Goal: Task Accomplishment & Management: Use online tool/utility

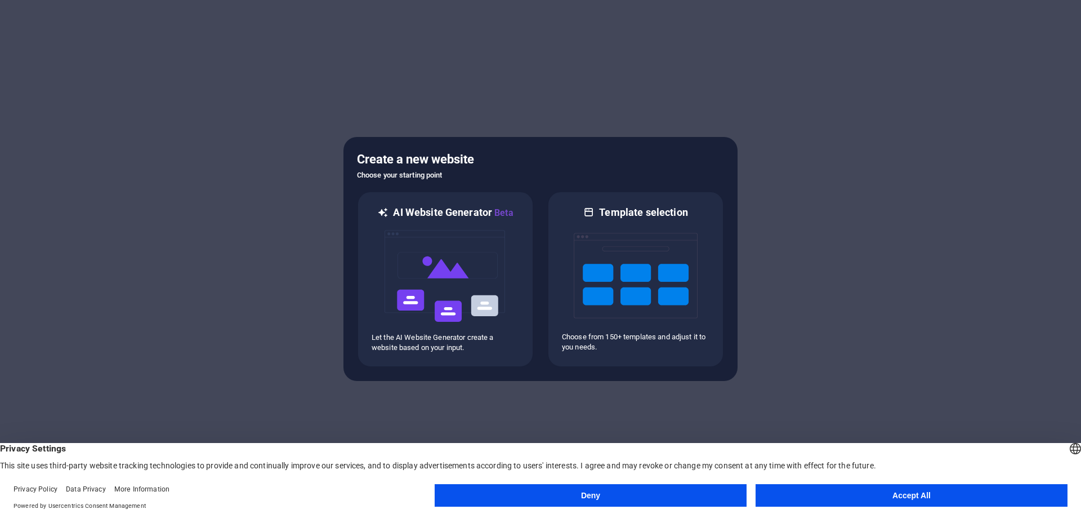
click at [914, 499] on button "Accept All" at bounding box center [912, 495] width 312 height 23
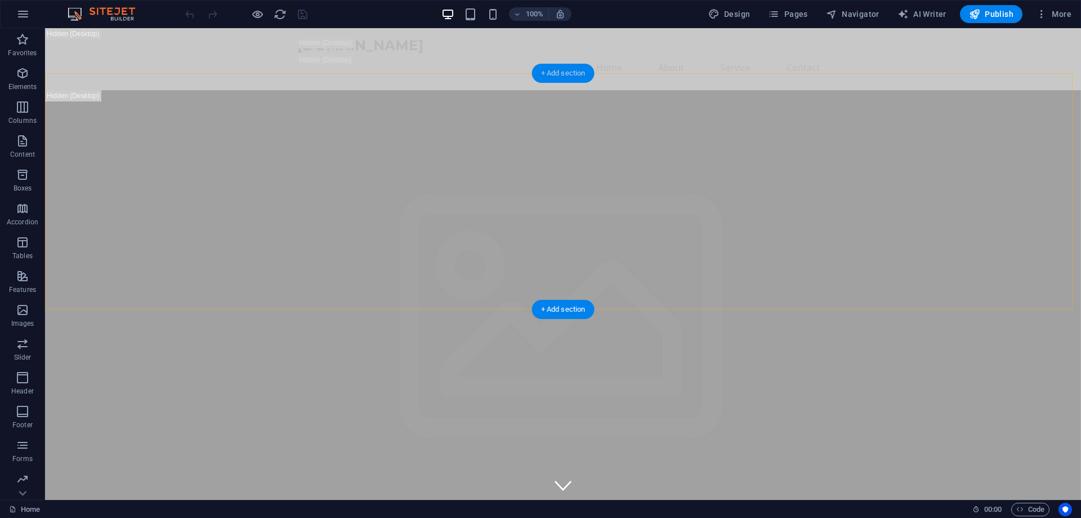
click at [559, 68] on div "+ Add section" at bounding box center [563, 73] width 63 height 19
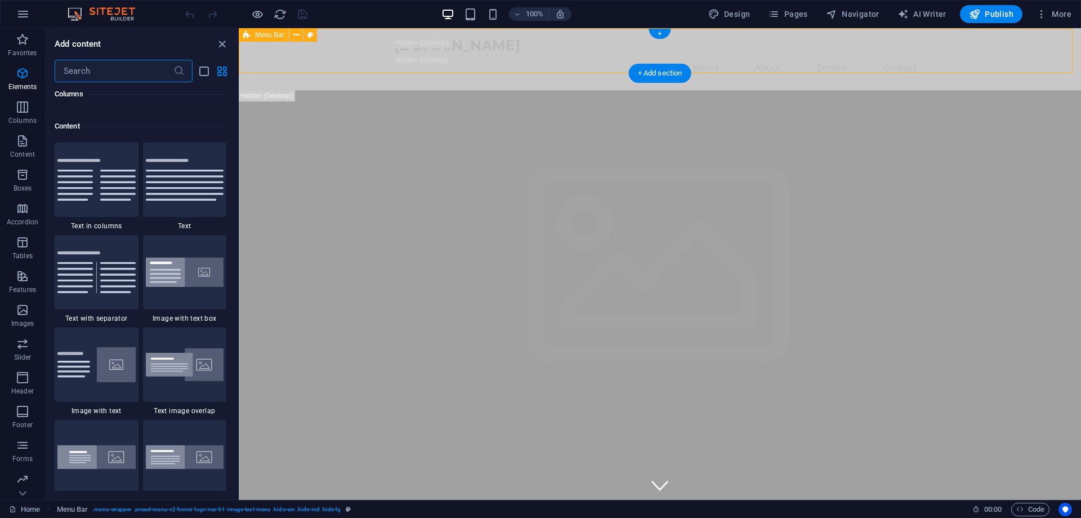
scroll to position [1971, 0]
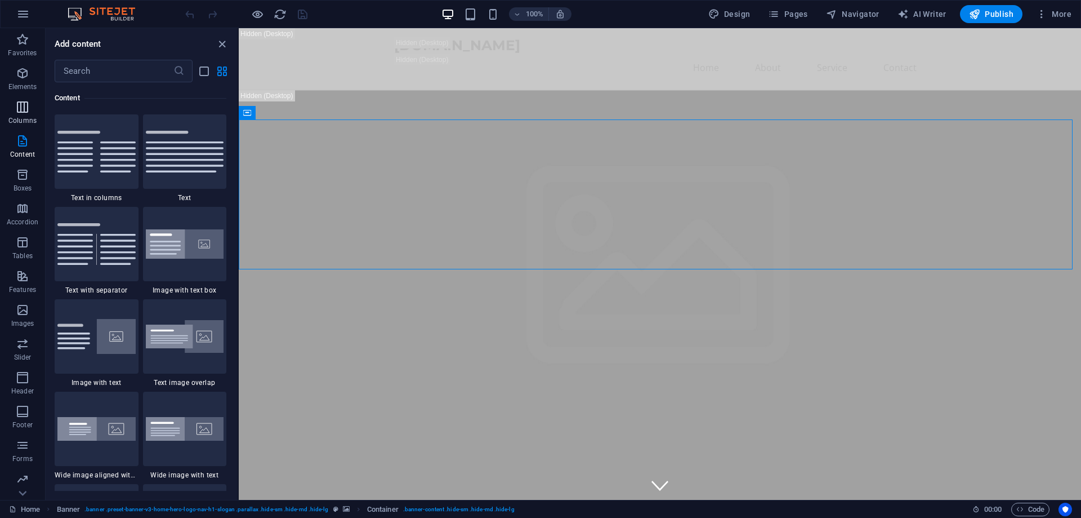
click at [21, 101] on icon "button" at bounding box center [23, 107] width 14 height 14
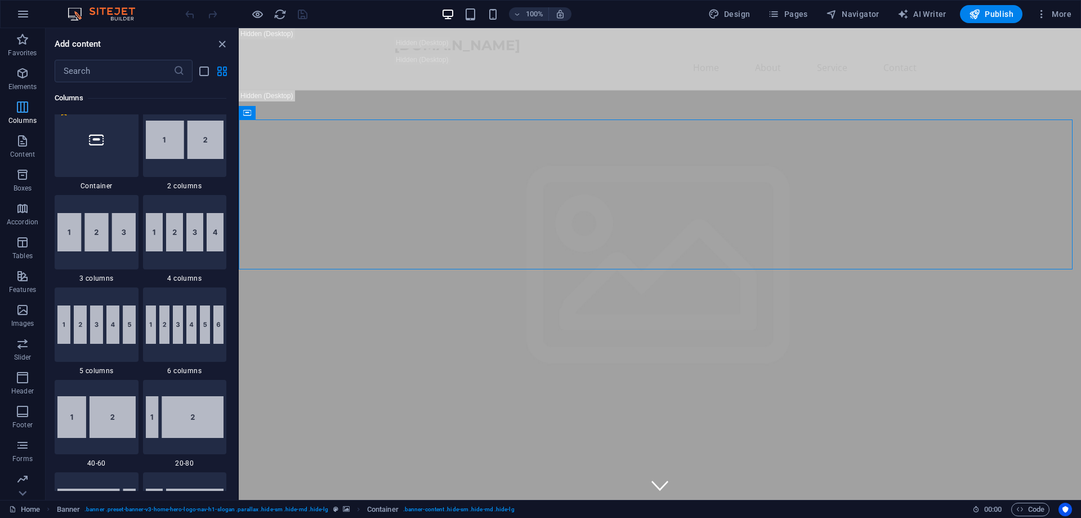
scroll to position [558, 0]
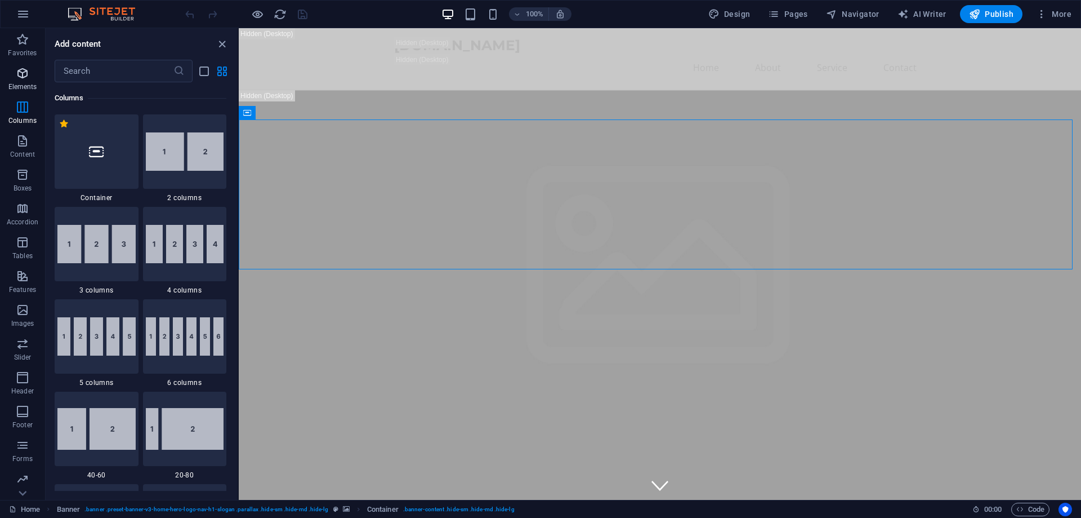
click at [10, 84] on p "Elements" at bounding box center [22, 86] width 29 height 9
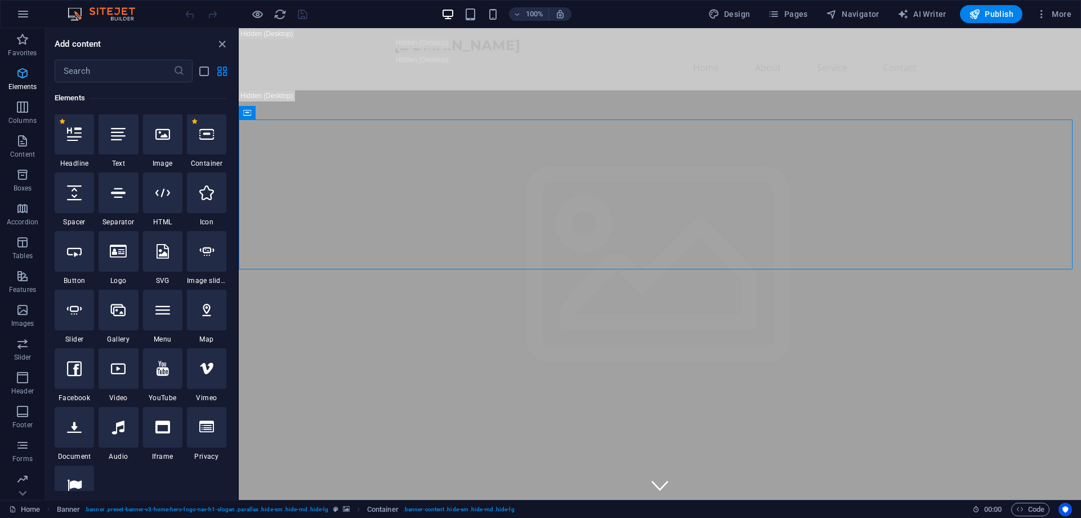
scroll to position [120, 0]
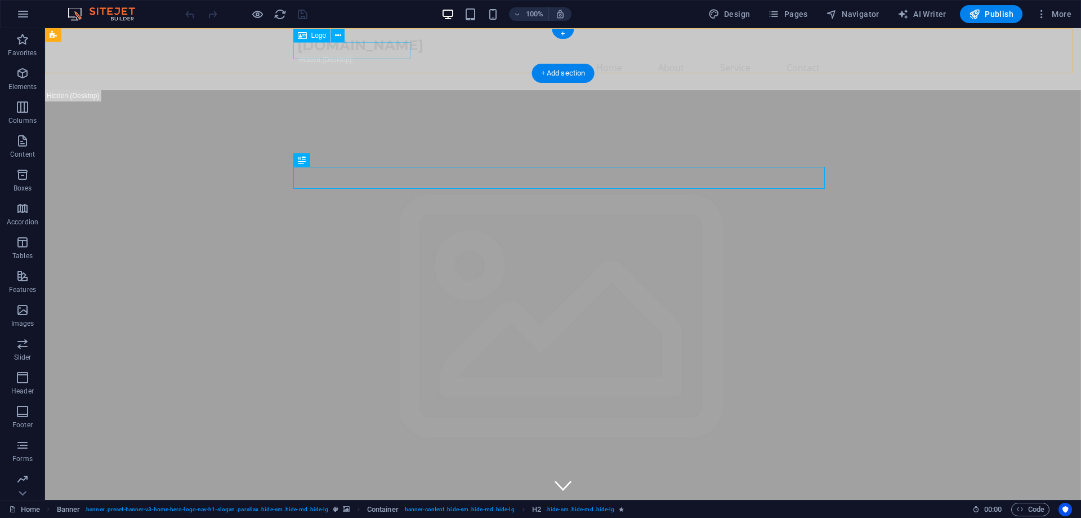
click at [326, 52] on div "[DOMAIN_NAME]" at bounding box center [563, 45] width 532 height 17
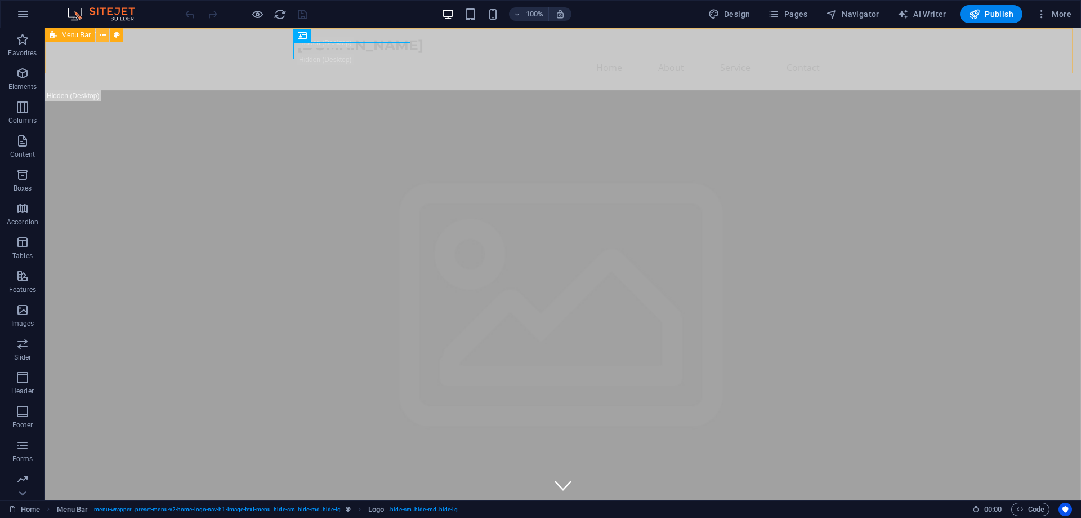
click at [100, 38] on icon at bounding box center [103, 35] width 6 height 12
click at [114, 36] on icon at bounding box center [117, 35] width 6 height 12
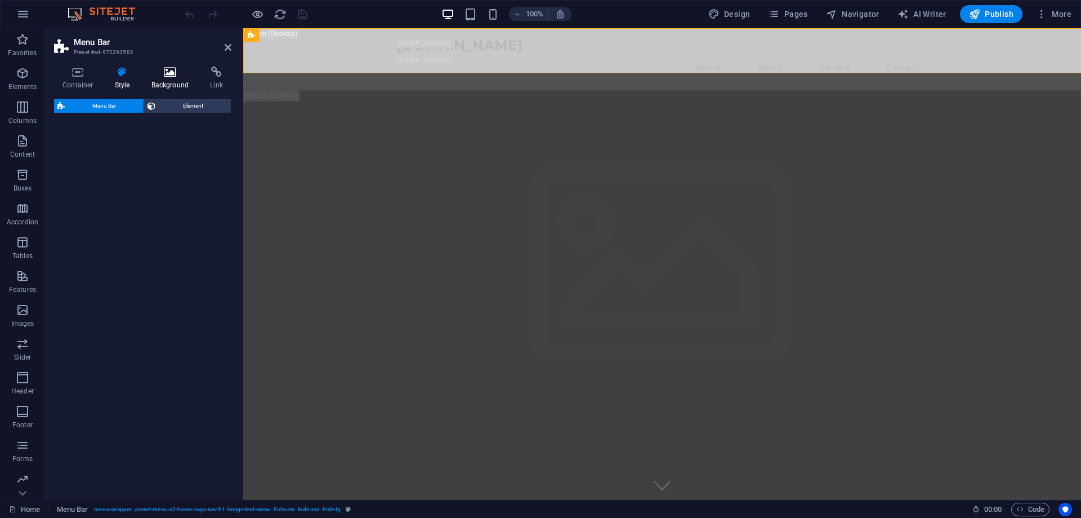
select select "rem"
select select "preset-menu-v2-home-logo-nav-h1-image-text-menu"
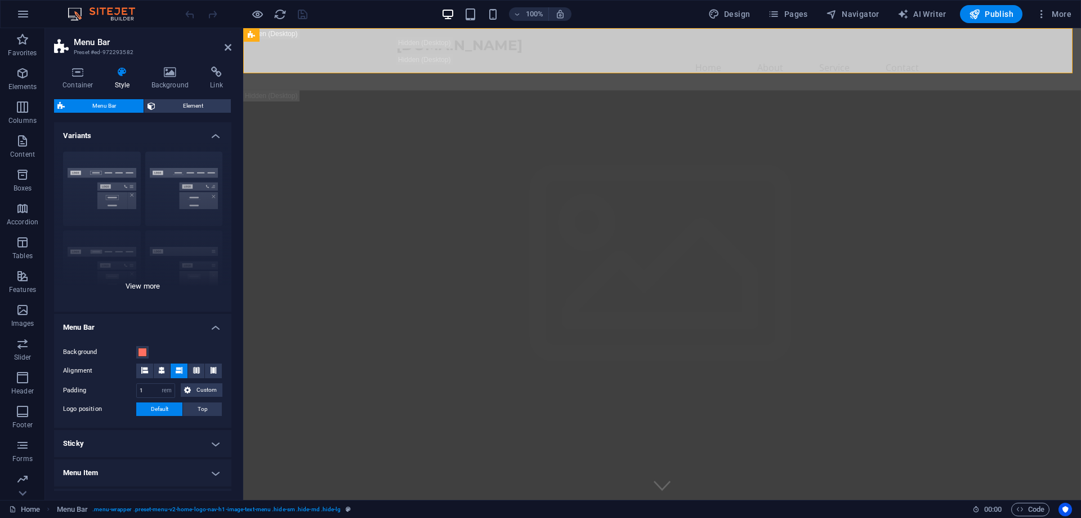
click at [146, 286] on div "Border Centered Default Fixed Loki Trigger Wide XXL" at bounding box center [142, 226] width 177 height 169
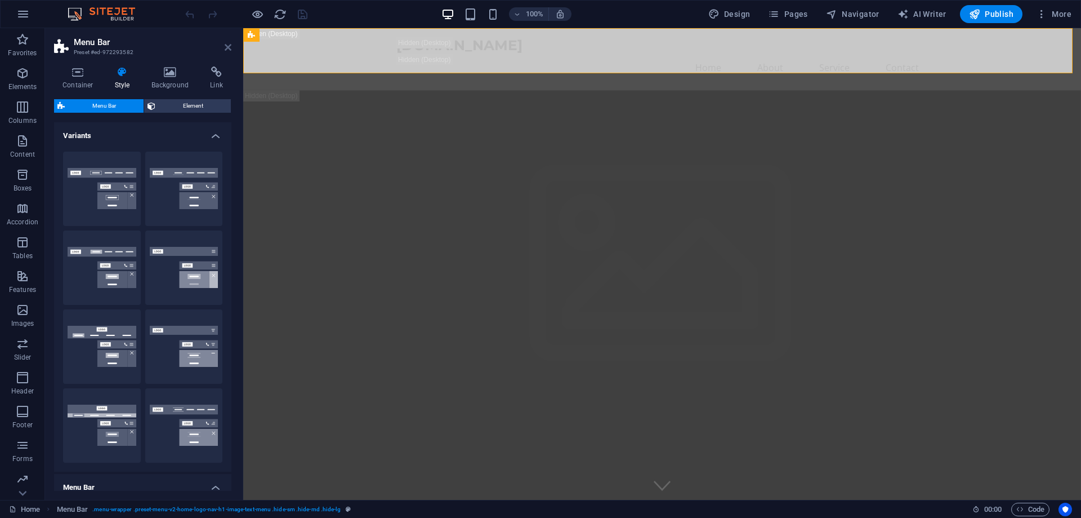
click at [226, 47] on icon at bounding box center [228, 47] width 7 height 9
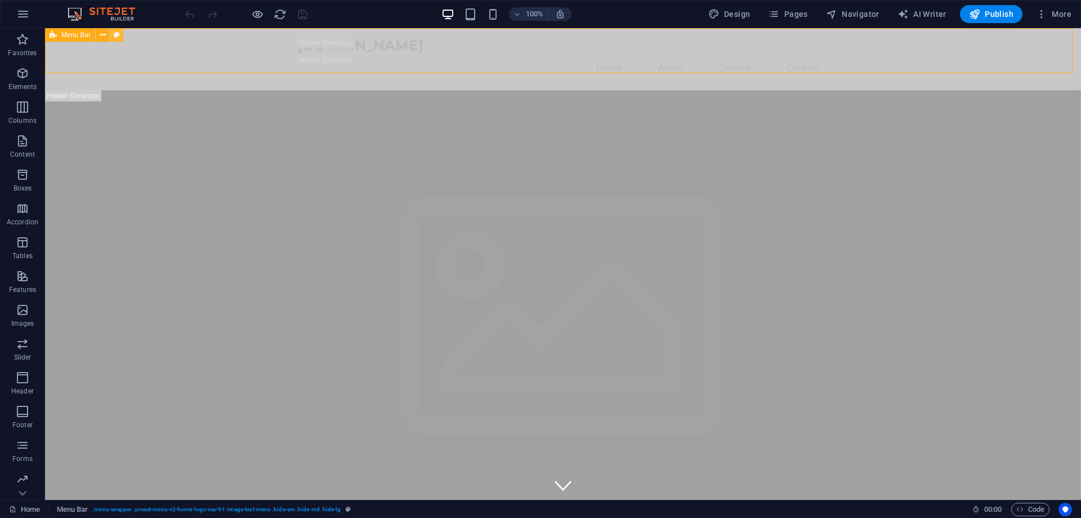
click at [117, 33] on icon at bounding box center [117, 35] width 6 height 12
select select "rem"
select select "preset-menu-v2-home-logo-nav-h1-image-text-menu"
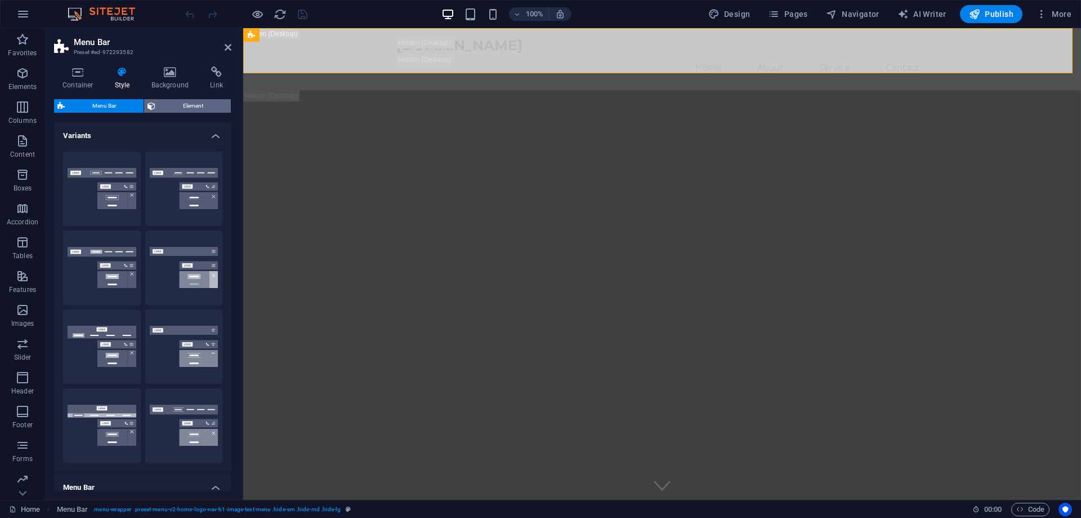
click at [188, 100] on span "Element" at bounding box center [193, 106] width 69 height 14
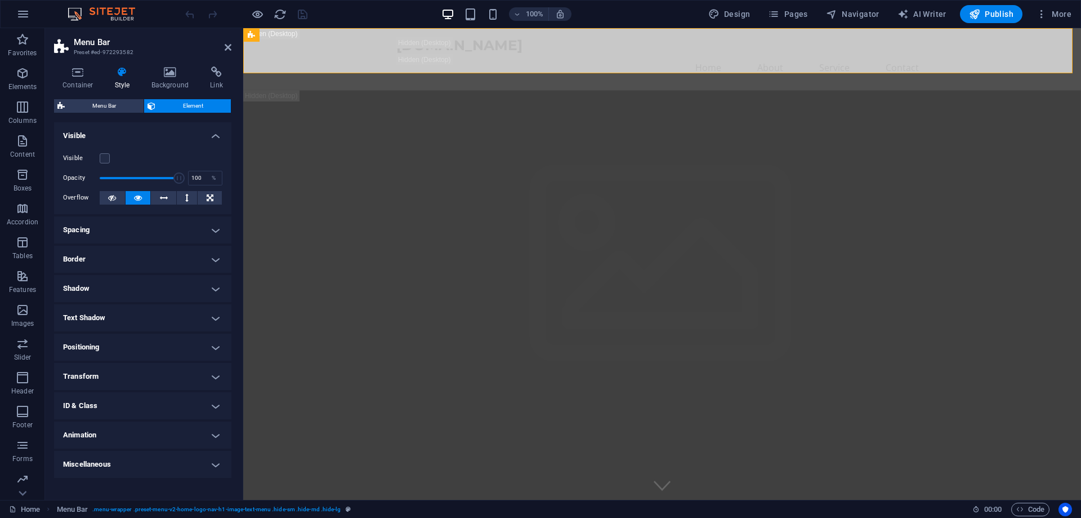
click at [135, 237] on h4 "Spacing" at bounding box center [142, 229] width 177 height 27
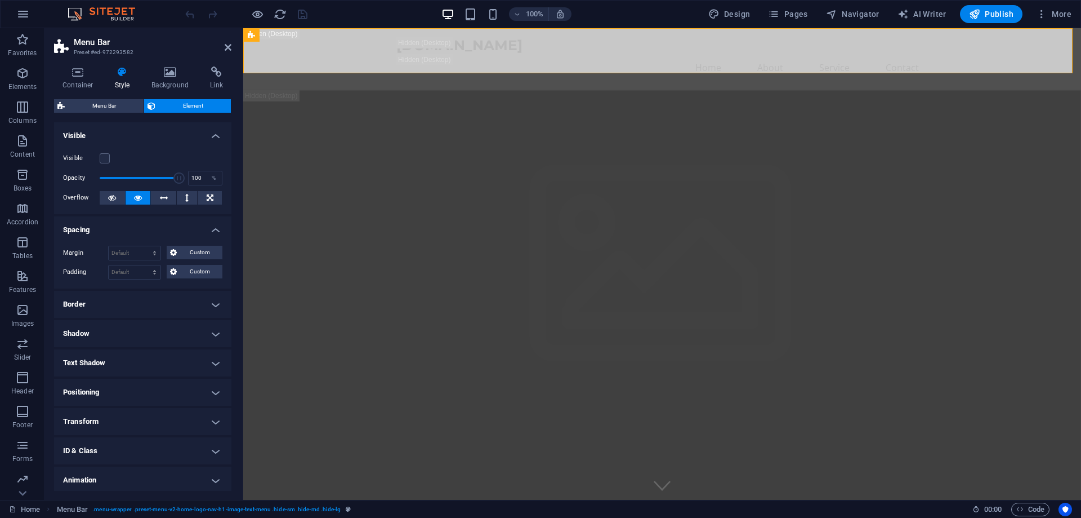
click at [207, 226] on h4 "Spacing" at bounding box center [142, 226] width 177 height 20
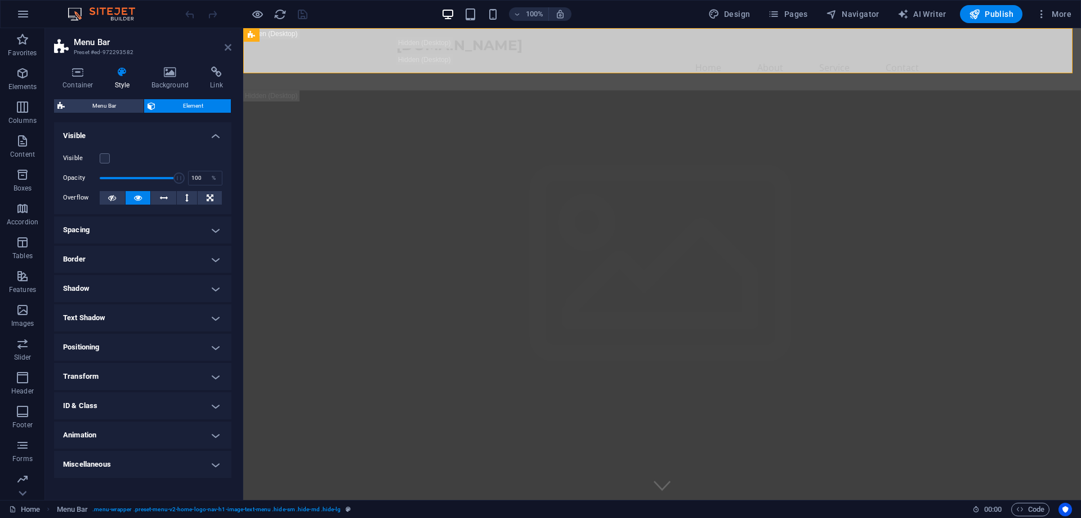
click at [225, 43] on icon at bounding box center [228, 47] width 7 height 9
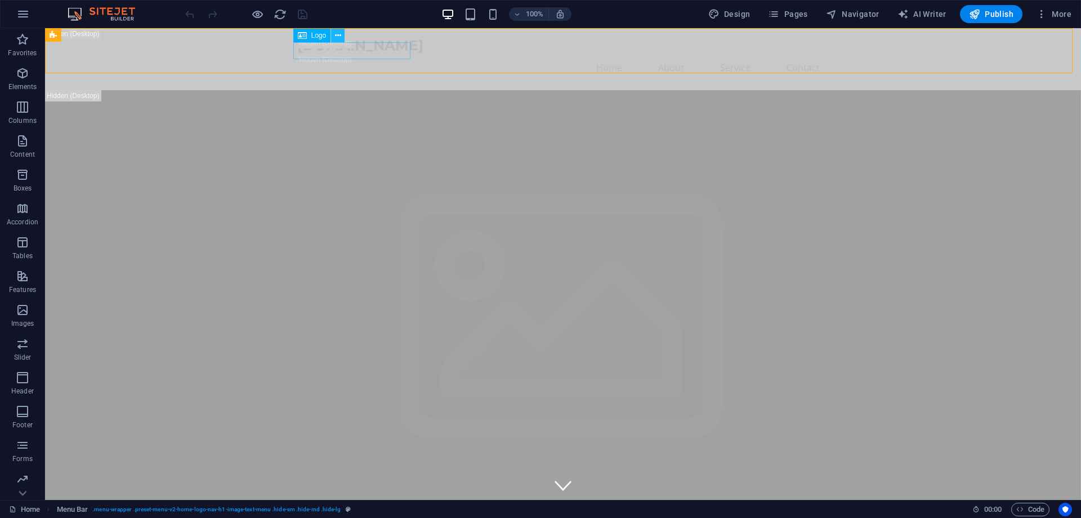
click at [338, 35] on icon at bounding box center [338, 36] width 6 height 12
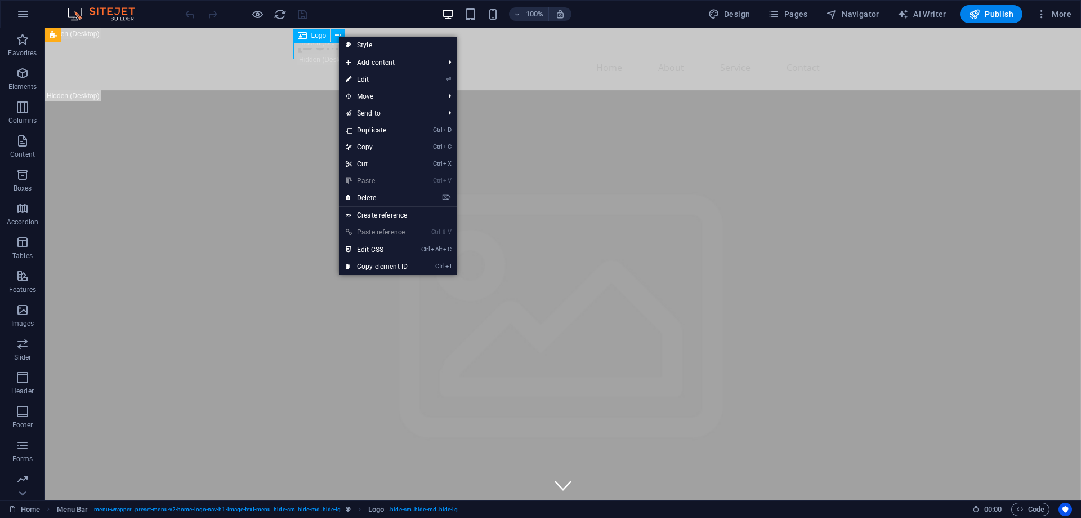
click at [309, 35] on div "Logo" at bounding box center [312, 36] width 38 height 14
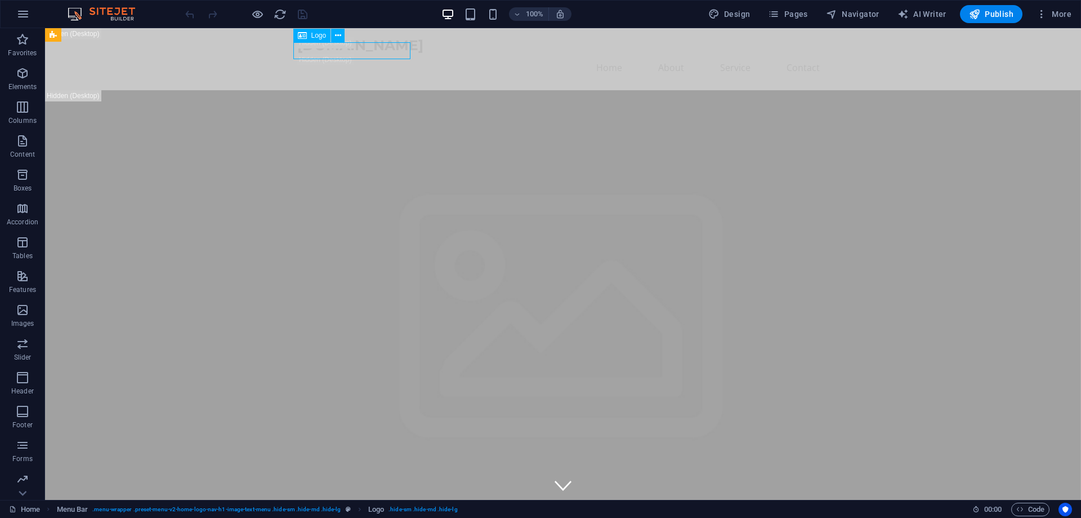
click at [309, 35] on div "Logo" at bounding box center [312, 36] width 38 height 14
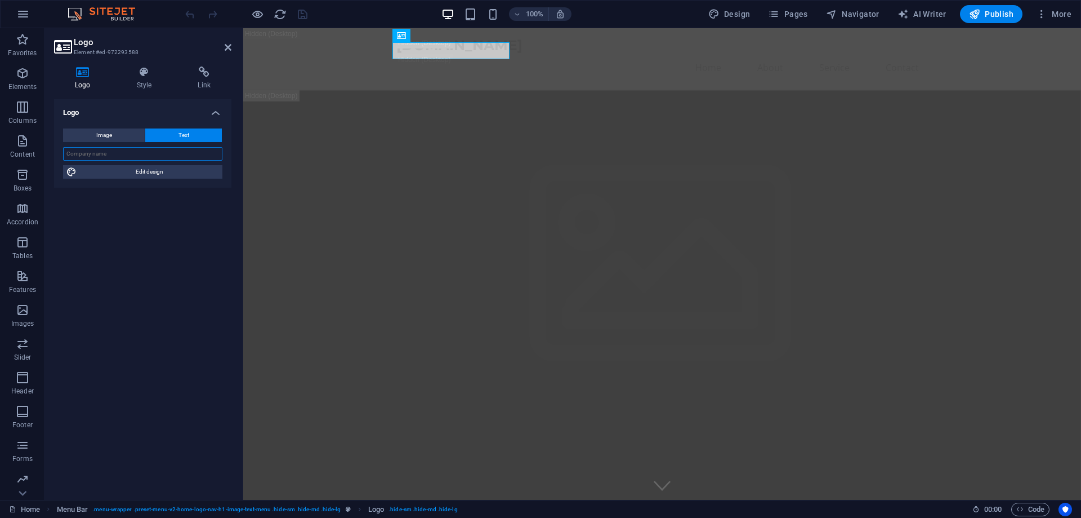
click at [105, 152] on input "text" at bounding box center [142, 154] width 159 height 14
click at [104, 139] on span "Image" at bounding box center [104, 135] width 16 height 14
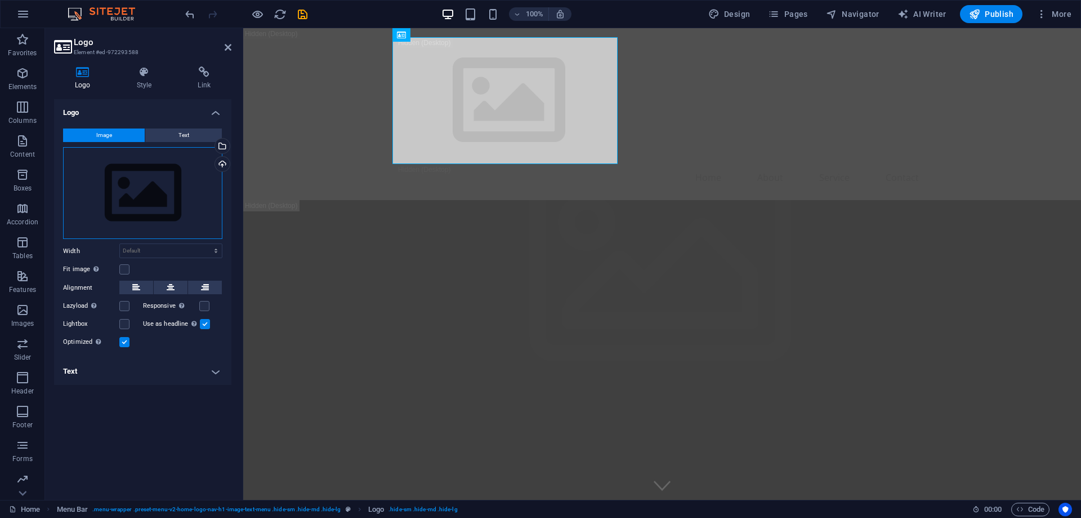
click at [184, 200] on div "Drag files here, click to choose files or select files from Files or our free s…" at bounding box center [142, 193] width 159 height 92
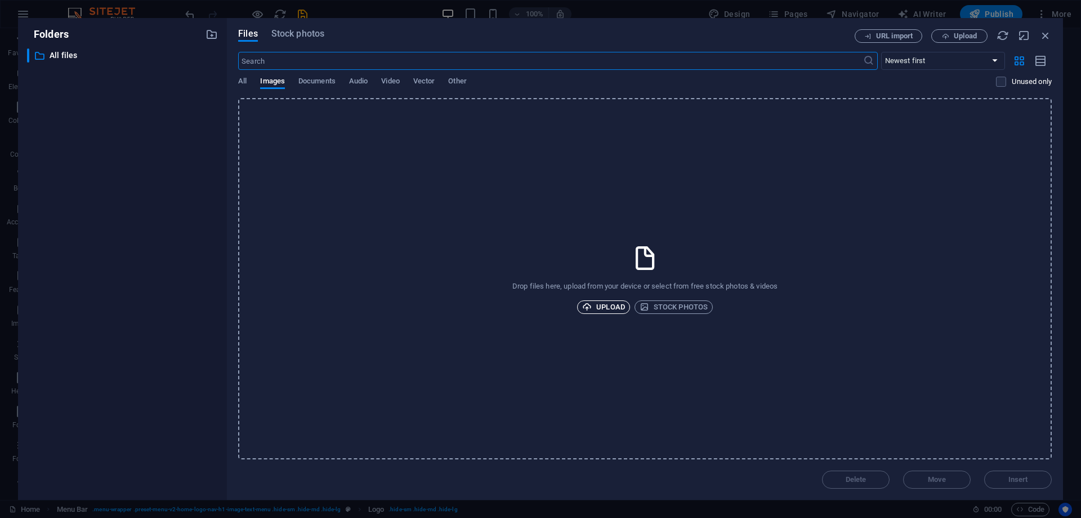
click at [607, 309] on span "Upload" at bounding box center [603, 307] width 43 height 14
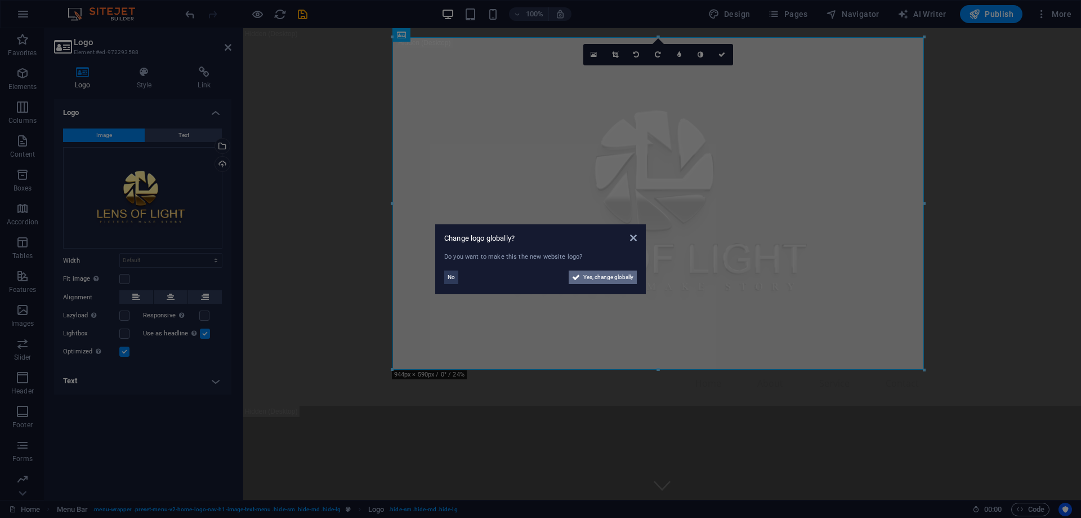
click at [596, 276] on span "Yes, change globally" at bounding box center [608, 277] width 50 height 14
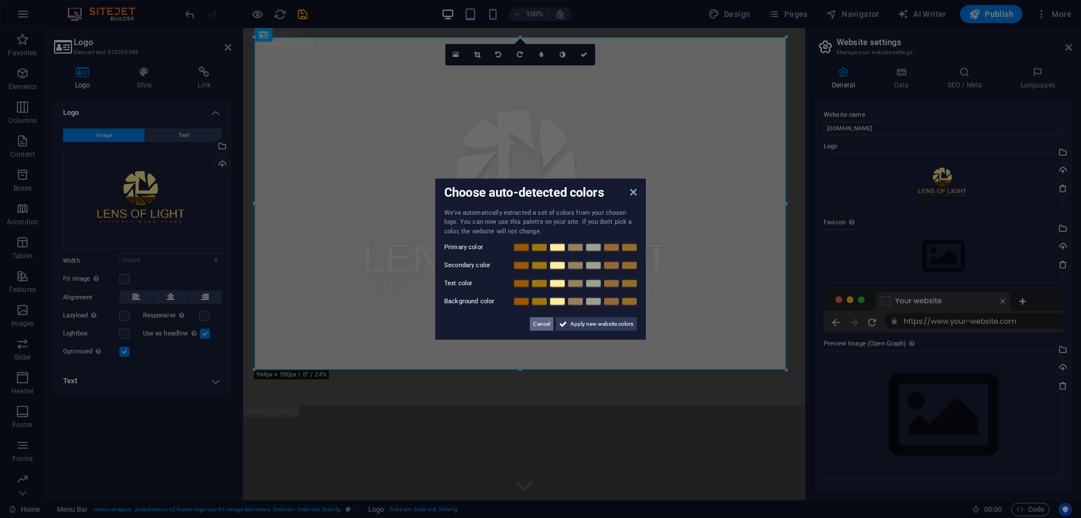
click at [545, 326] on span "Cancel" at bounding box center [541, 324] width 17 height 14
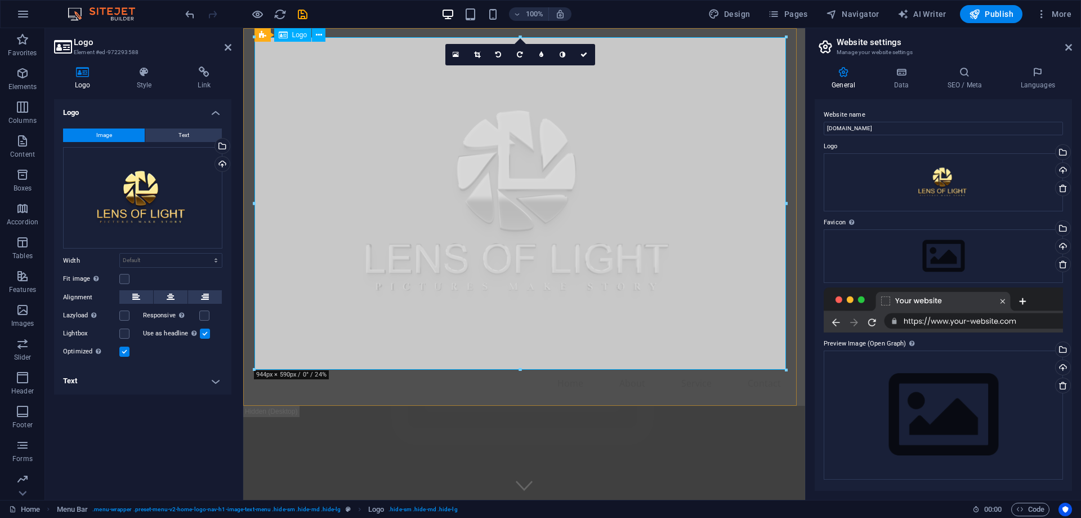
click at [529, 244] on div at bounding box center [525, 203] width 532 height 332
click at [905, 198] on div "Drag files here, click to choose files or select files from Files or our free s…" at bounding box center [943, 182] width 239 height 59
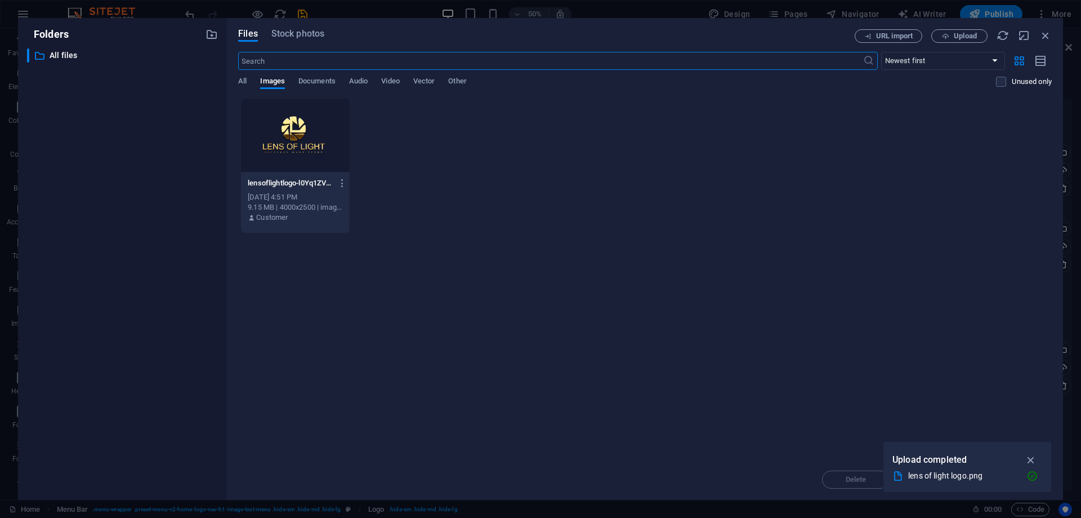
click at [426, 209] on div "lensoflightlogo-l0Yq1ZVPpjn-x7VONwThQw.png lensoflightlogo-l0Yq1ZVPpjn-x7VONwTh…" at bounding box center [645, 165] width 814 height 135
click at [1051, 35] on icon "button" at bounding box center [1046, 35] width 12 height 12
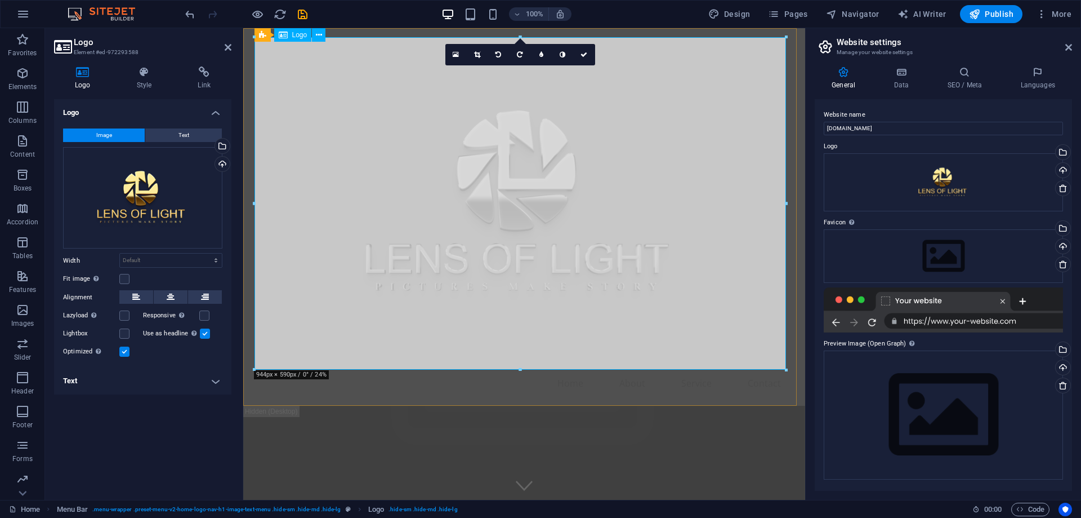
click at [627, 135] on div at bounding box center [525, 203] width 532 height 332
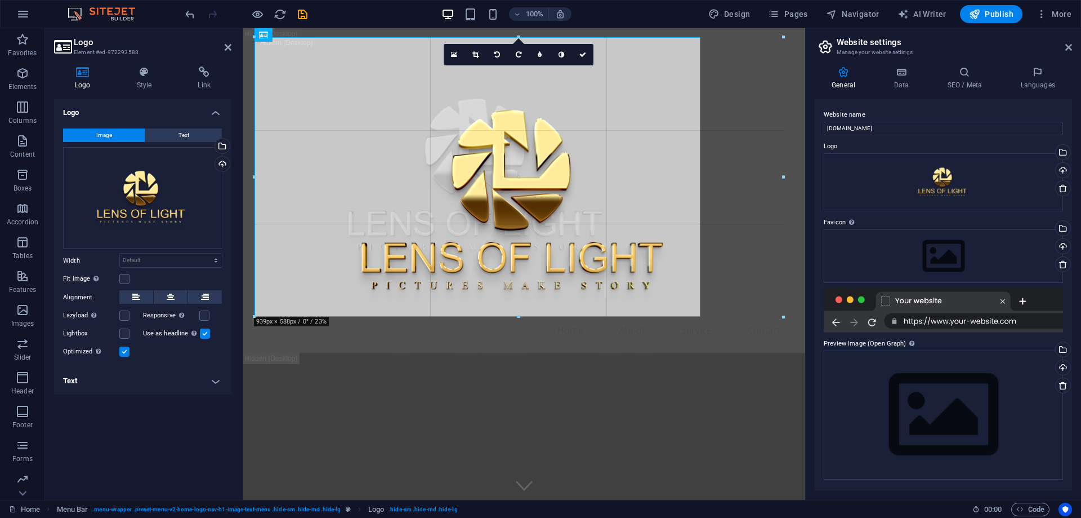
drag, startPoint x: 255, startPoint y: 368, endPoint x: 341, endPoint y: 297, distance: 111.2
type input "792"
select select "px"
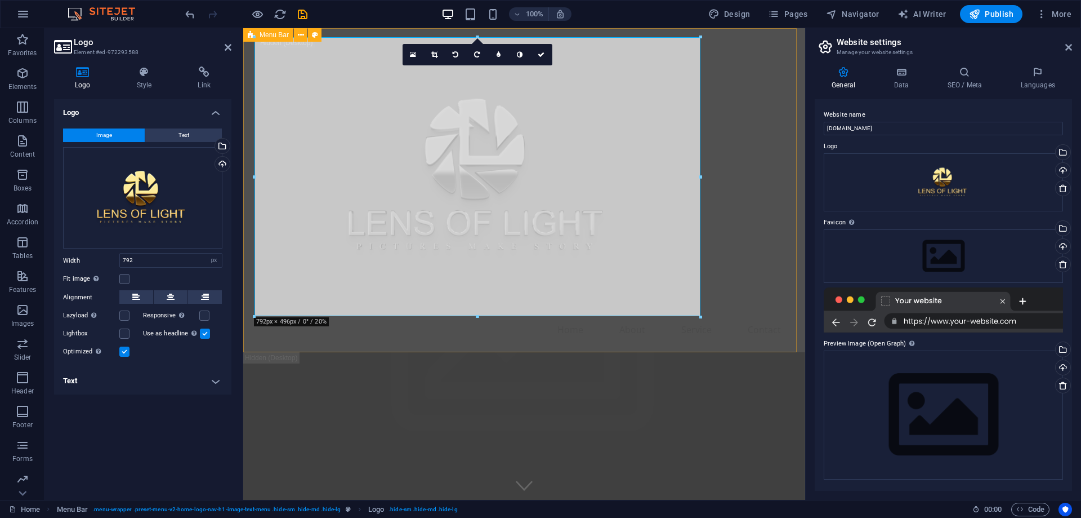
click at [737, 159] on div "Home About Service Contact" at bounding box center [524, 190] width 562 height 324
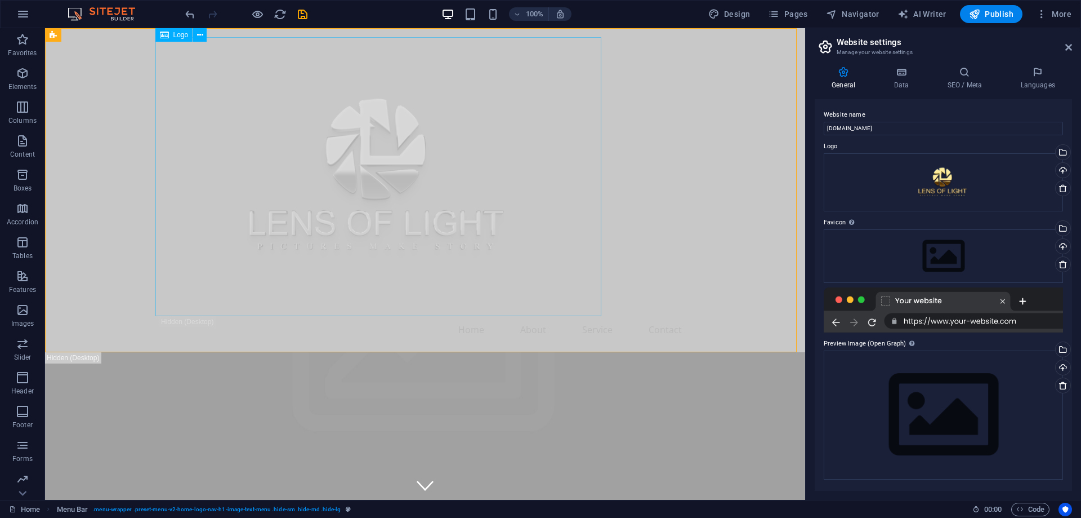
click at [420, 167] on div at bounding box center [425, 176] width 532 height 279
click at [543, 274] on div at bounding box center [425, 176] width 532 height 279
click at [199, 38] on icon at bounding box center [200, 35] width 6 height 12
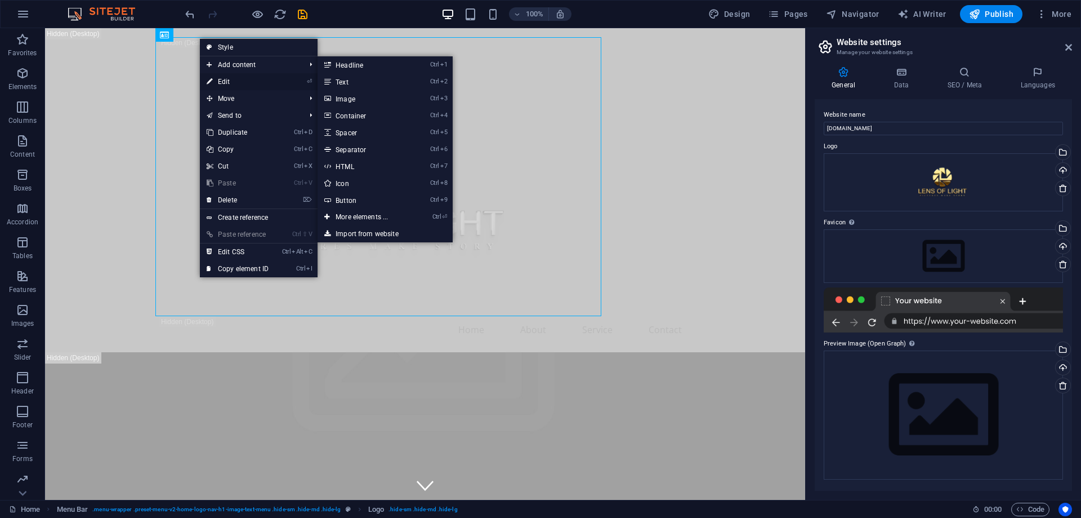
click at [236, 79] on link "⏎ Edit" at bounding box center [237, 81] width 75 height 17
select select "px"
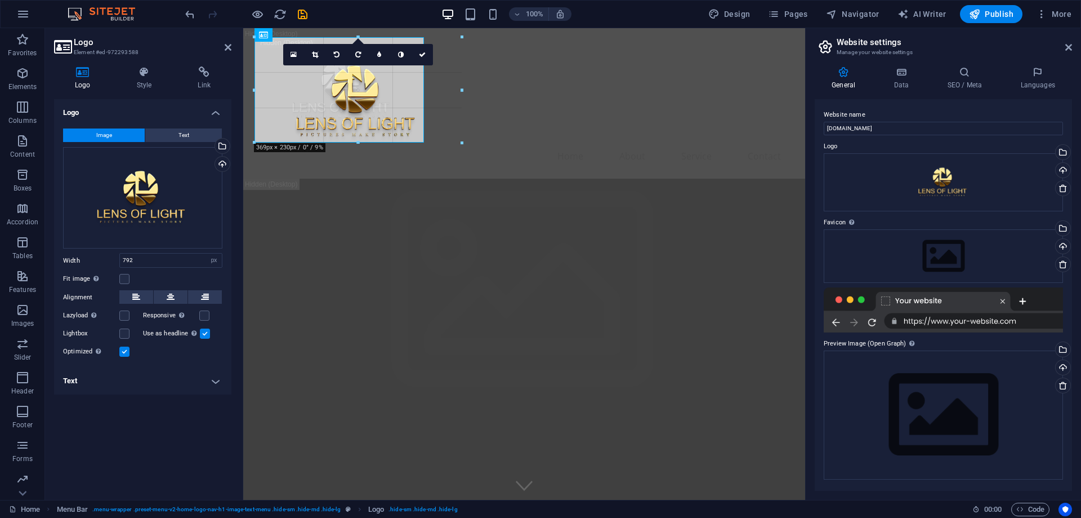
drag, startPoint x: 699, startPoint y: 313, endPoint x: 203, endPoint y: 14, distance: 579.2
type input "301"
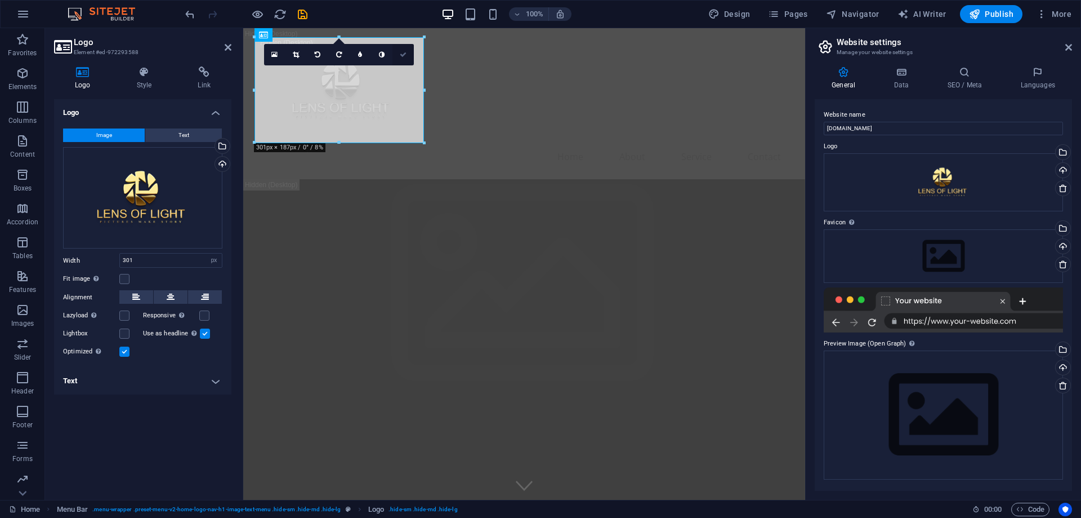
click at [403, 56] on icon at bounding box center [403, 54] width 7 height 7
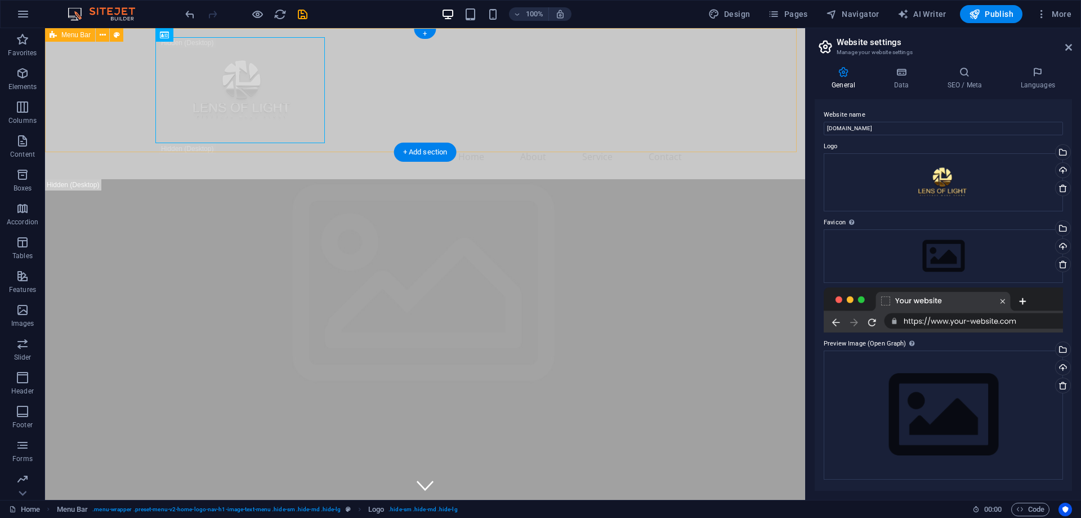
click at [379, 119] on div "Home About Service Contact" at bounding box center [425, 103] width 760 height 151
click at [233, 84] on div at bounding box center [425, 90] width 532 height 106
click at [265, 79] on div at bounding box center [425, 90] width 532 height 106
click at [196, 33] on button at bounding box center [200, 35] width 14 height 14
click at [375, 44] on div "Home About Service Contact" at bounding box center [425, 103] width 760 height 151
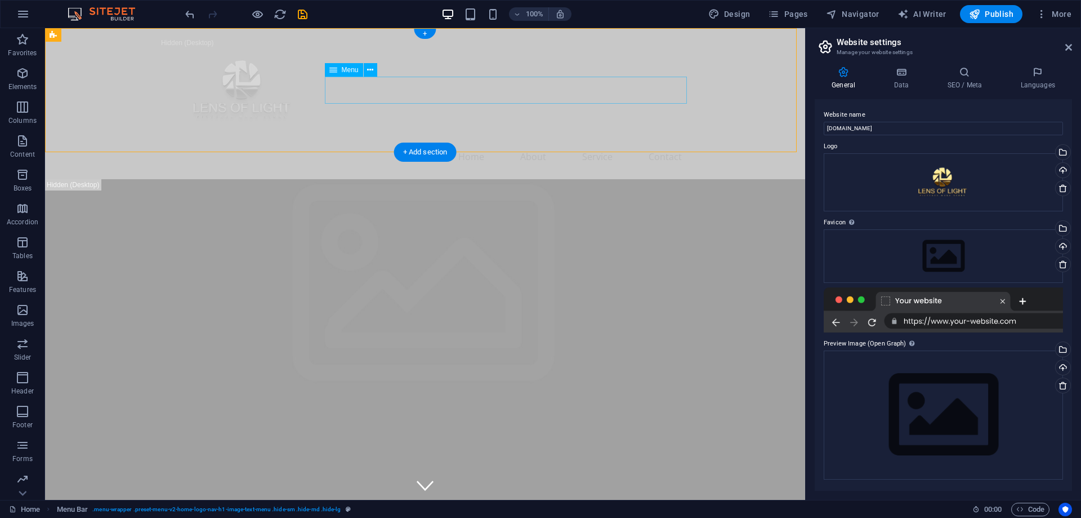
click at [406, 143] on nav "Home About Service Contact" at bounding box center [425, 156] width 532 height 27
click at [420, 30] on div "+" at bounding box center [425, 34] width 22 height 10
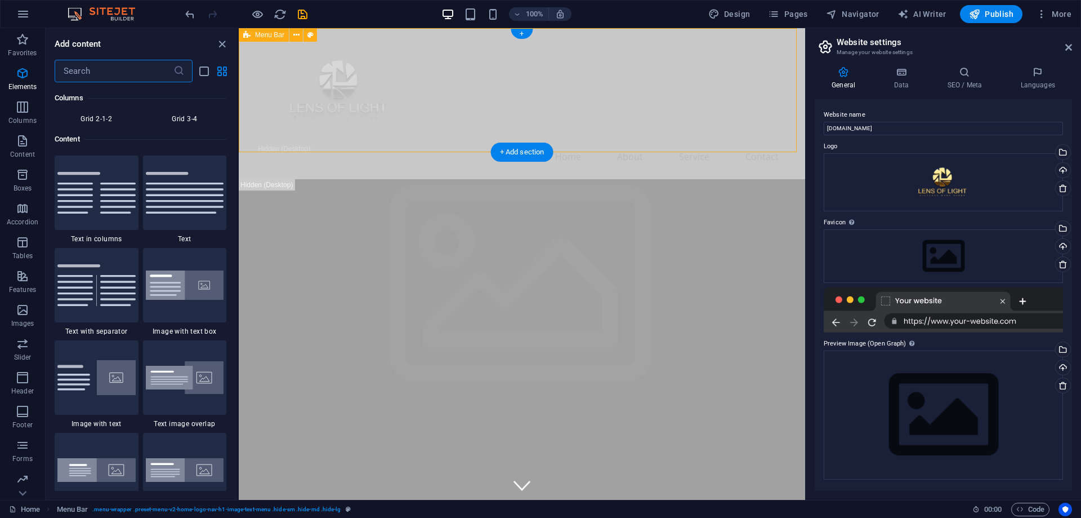
scroll to position [1971, 0]
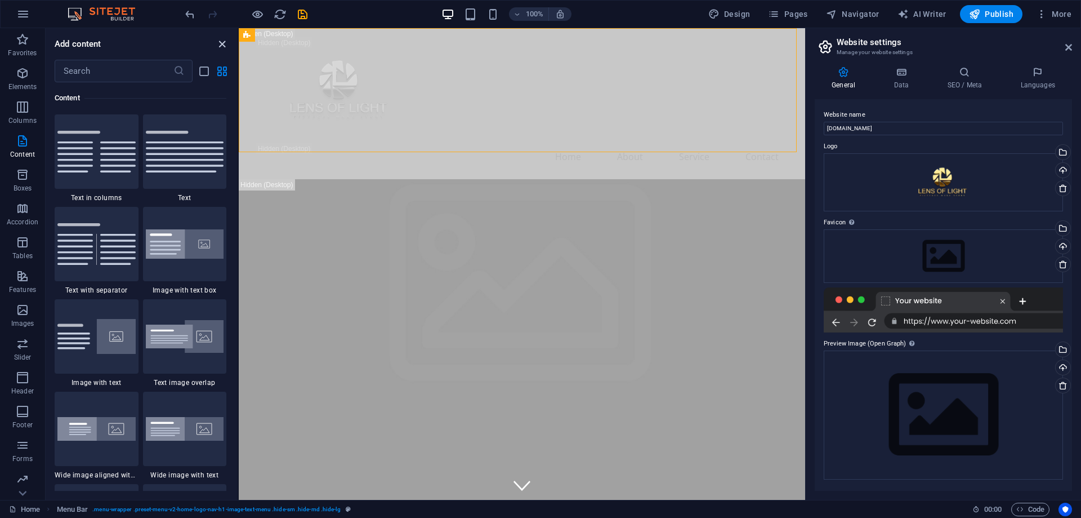
drag, startPoint x: 224, startPoint y: 44, endPoint x: 180, endPoint y: 16, distance: 52.7
click at [224, 44] on icon "close panel" at bounding box center [222, 44] width 13 height 13
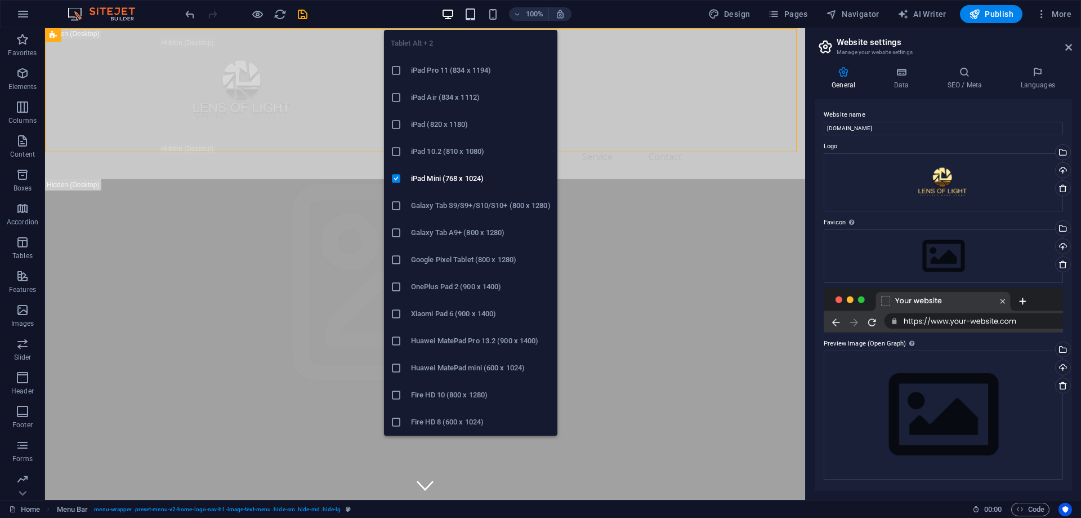
click at [472, 14] on icon "button" at bounding box center [470, 14] width 13 height 13
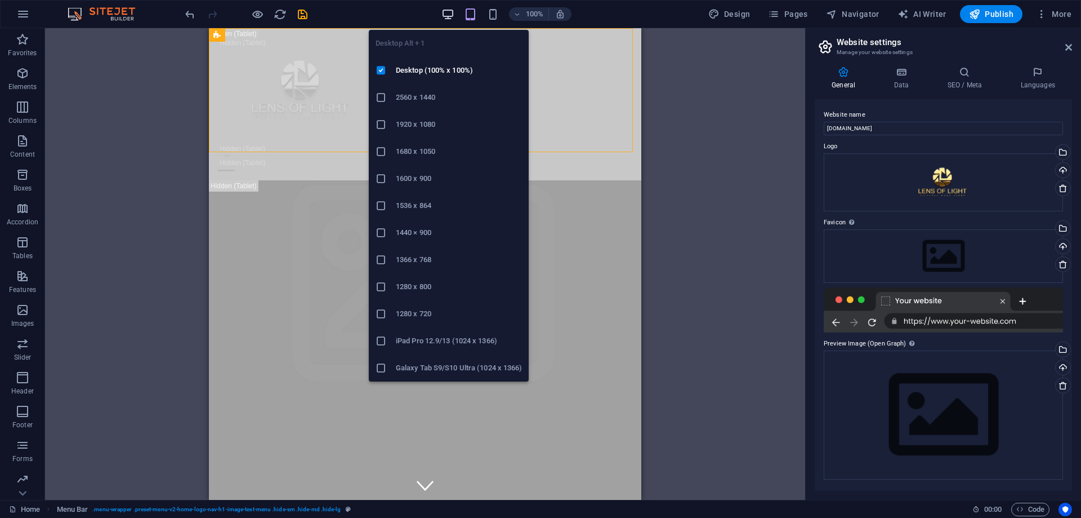
click at [455, 13] on icon "button" at bounding box center [448, 14] width 13 height 13
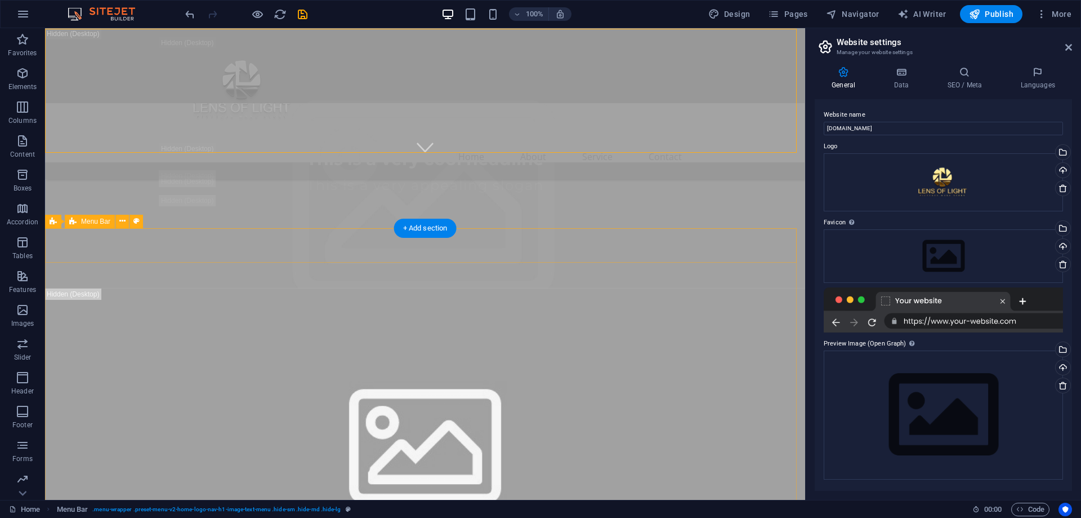
scroll to position [0, 0]
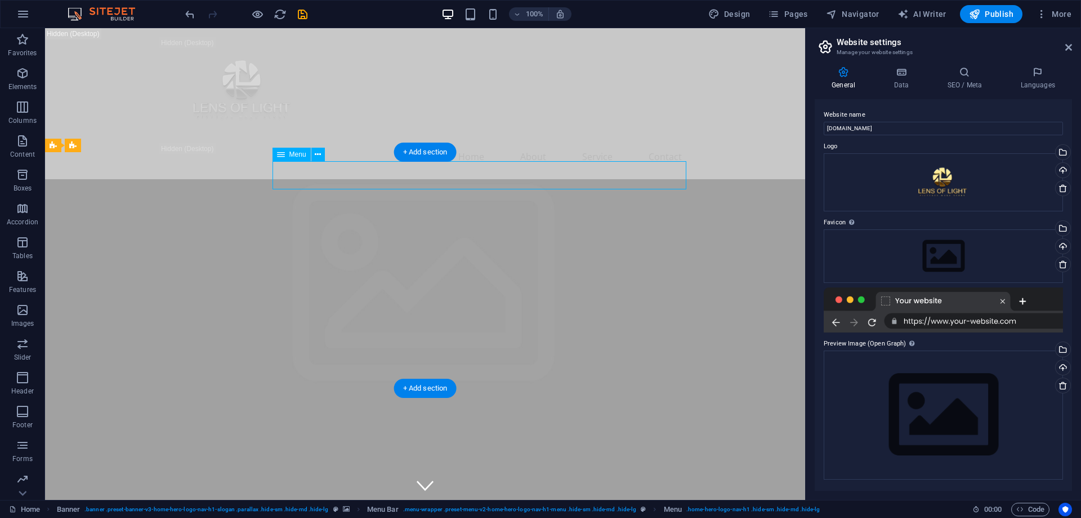
select select
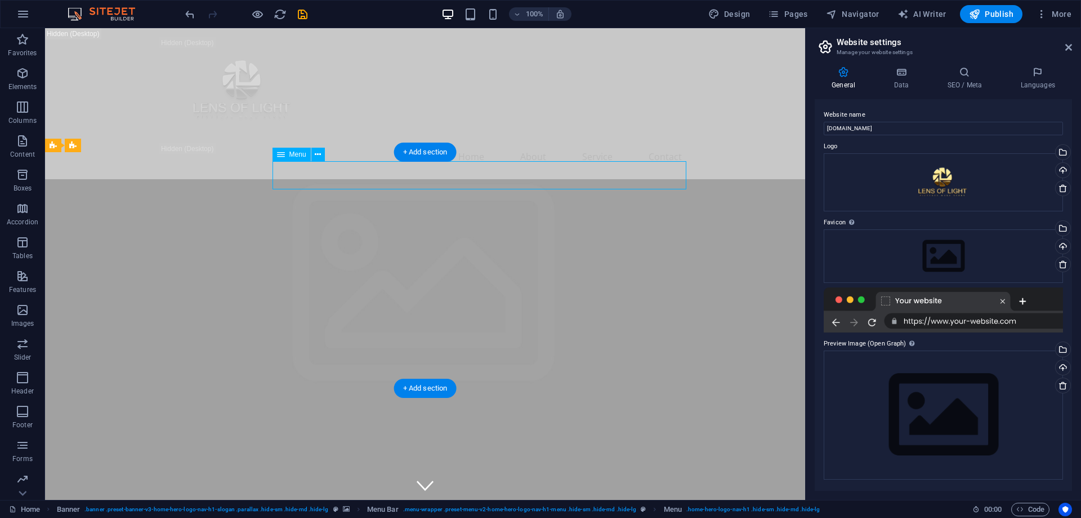
select select
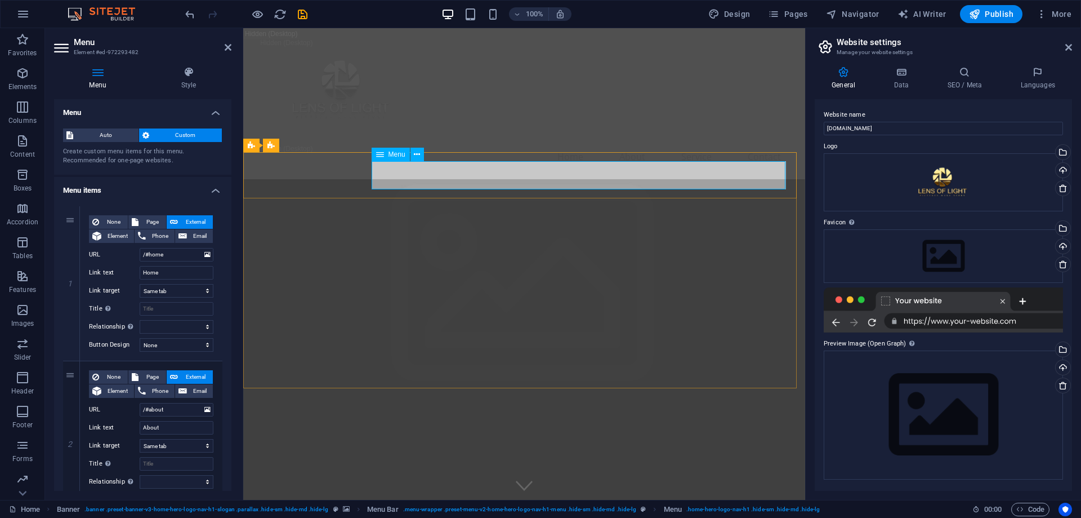
click at [230, 47] on icon at bounding box center [228, 47] width 7 height 9
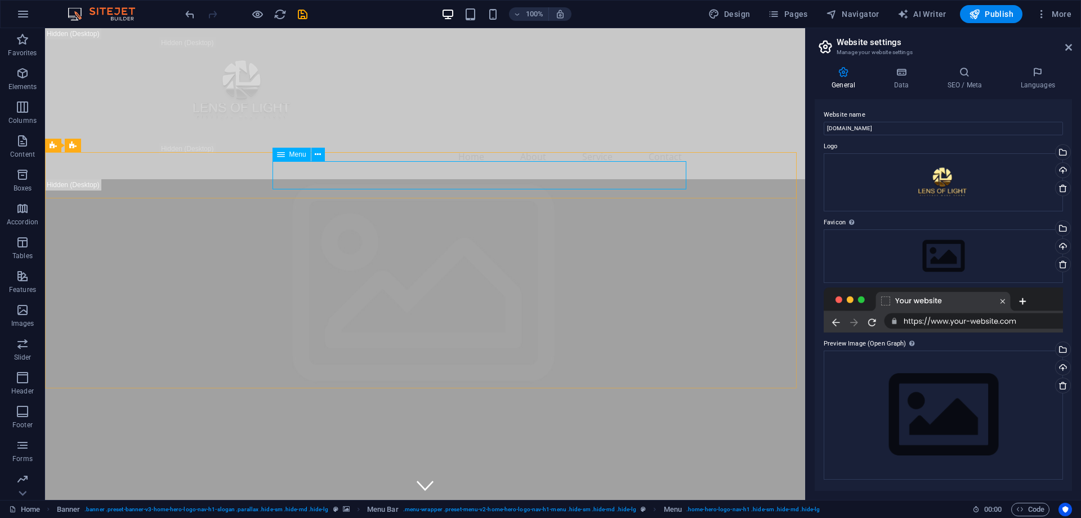
click at [291, 153] on span "Menu" at bounding box center [297, 154] width 17 height 7
click at [293, 153] on span "Menu" at bounding box center [297, 154] width 17 height 7
click at [429, 149] on div "+ Add section" at bounding box center [425, 151] width 63 height 19
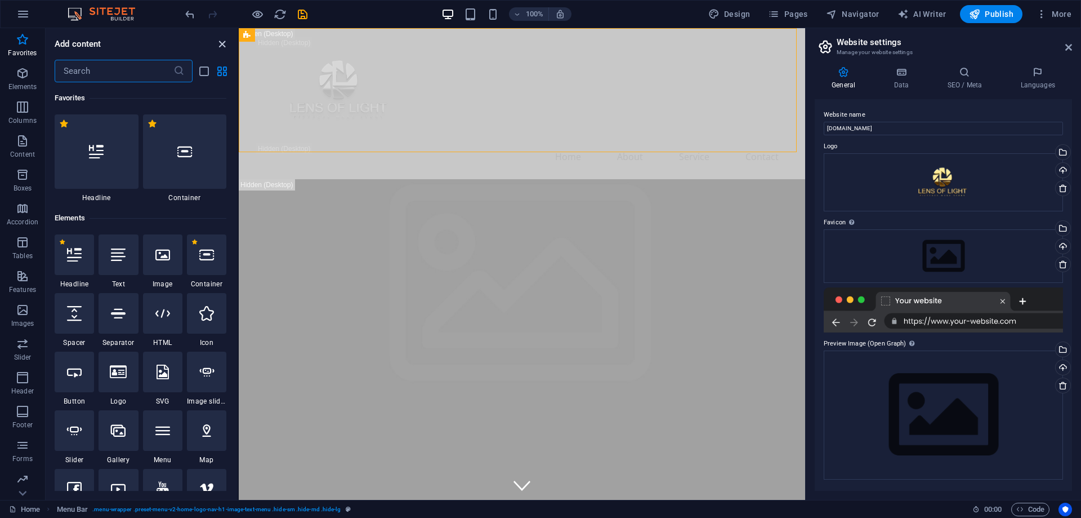
click at [228, 43] on icon "close panel" at bounding box center [222, 44] width 13 height 13
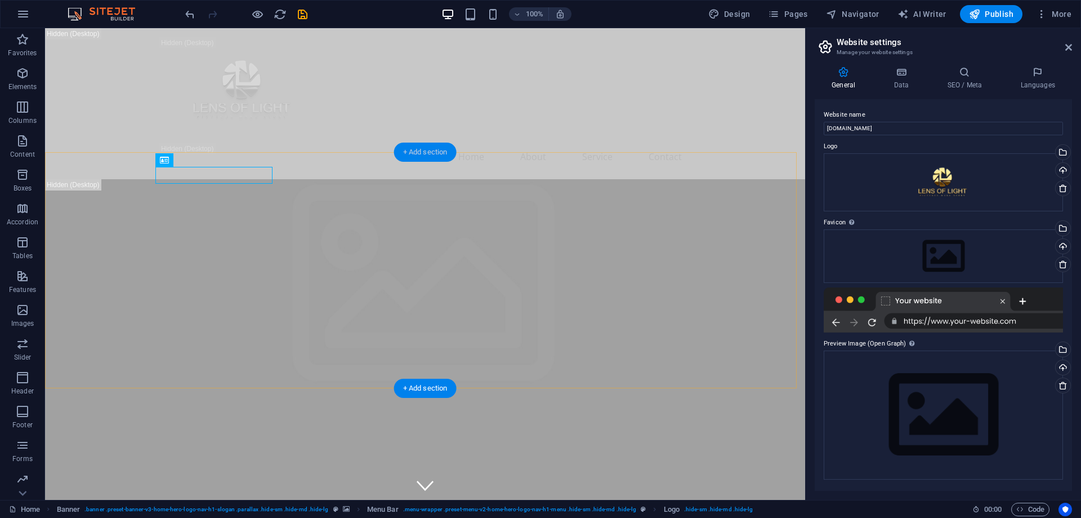
click at [429, 150] on div "+ Add section" at bounding box center [425, 151] width 63 height 19
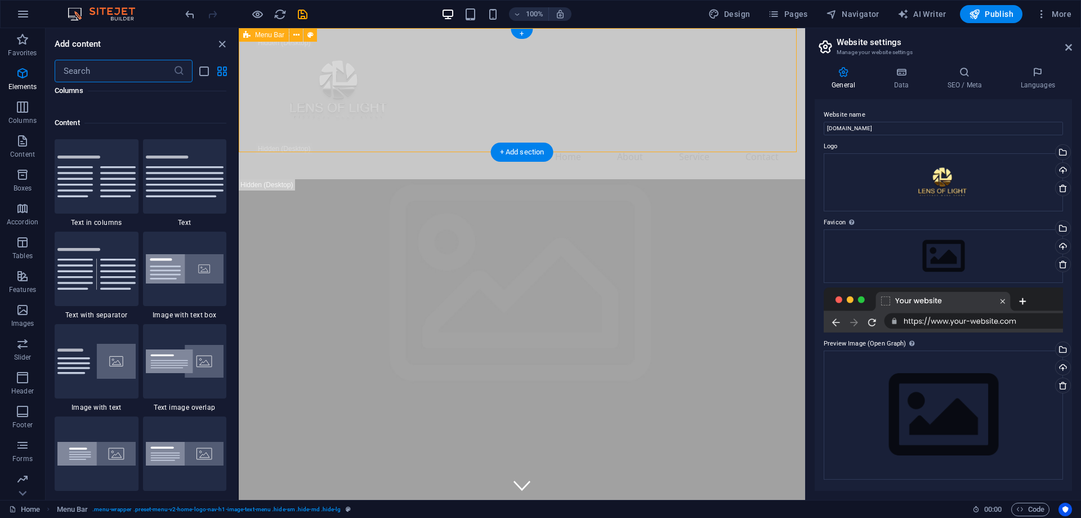
scroll to position [1971, 0]
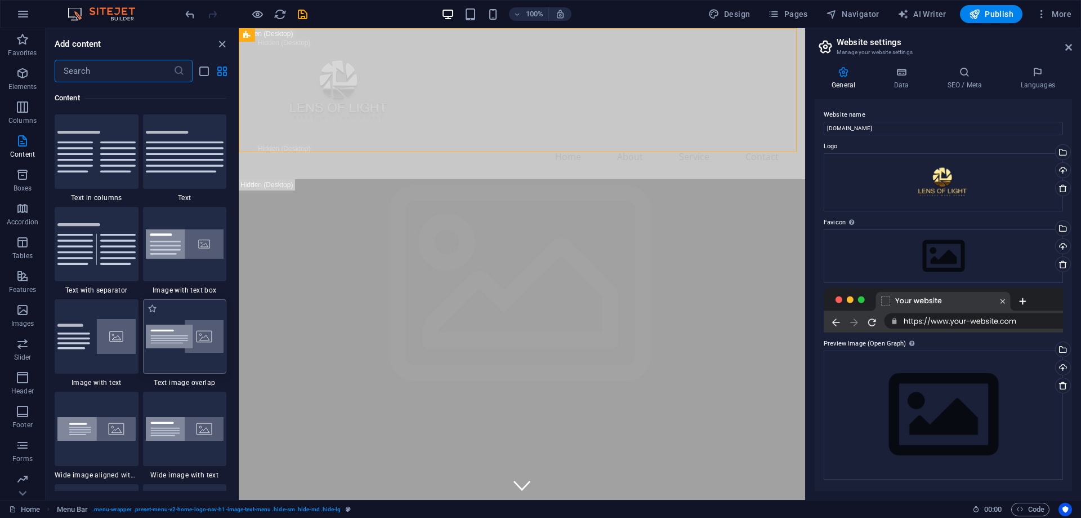
click at [198, 335] on img at bounding box center [185, 336] width 78 height 33
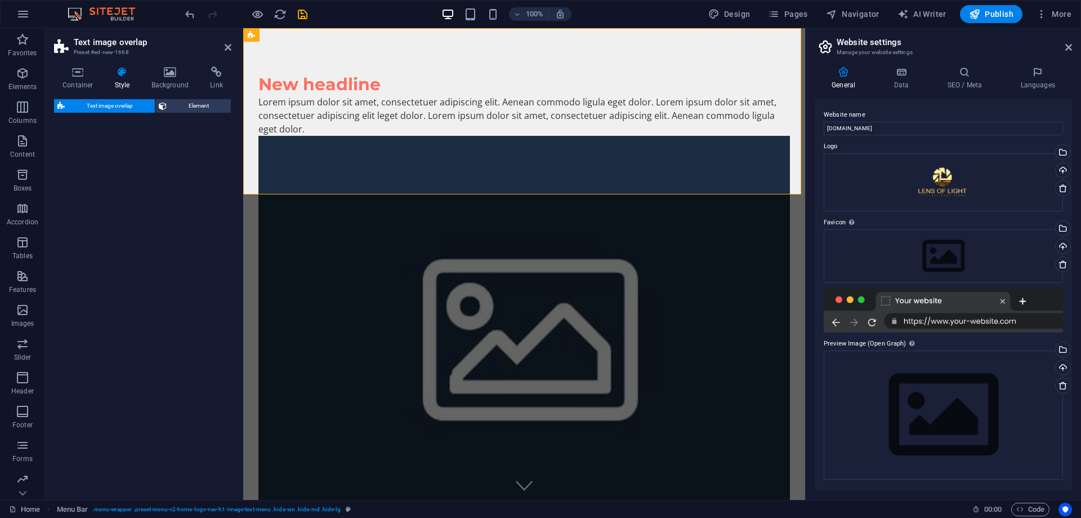
select select "rem"
select select "px"
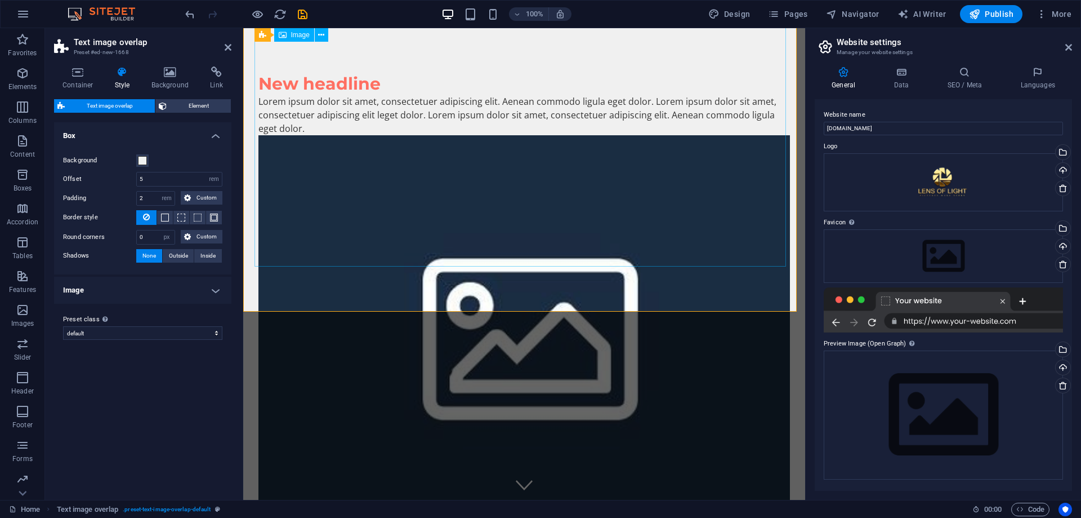
scroll to position [0, 0]
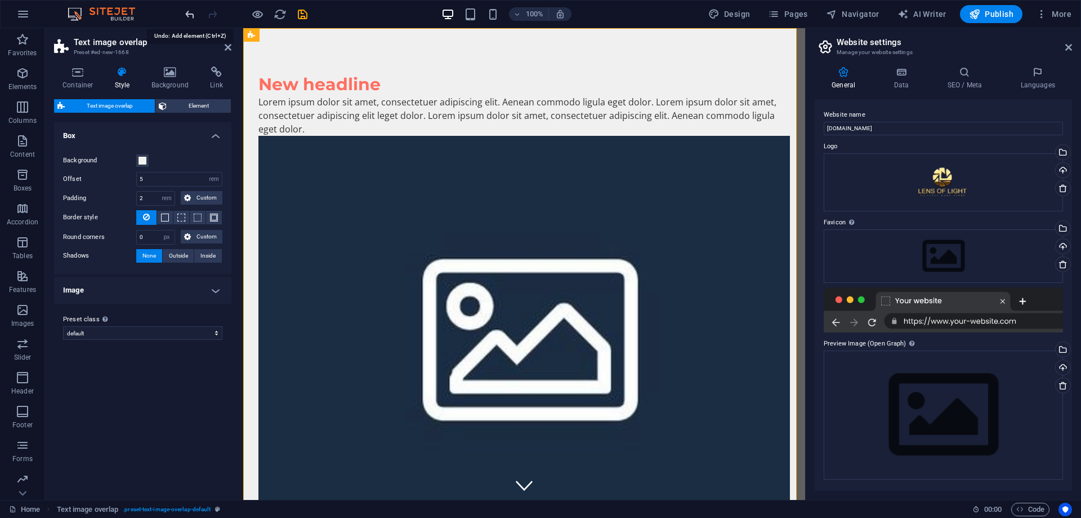
click at [186, 14] on icon "undo" at bounding box center [190, 14] width 13 height 13
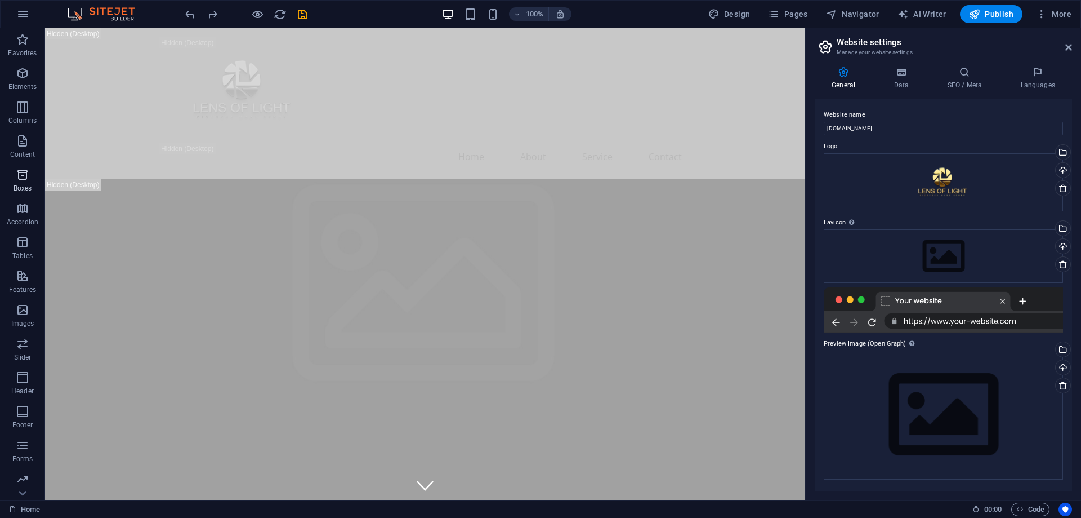
click at [17, 187] on p "Boxes" at bounding box center [23, 188] width 19 height 9
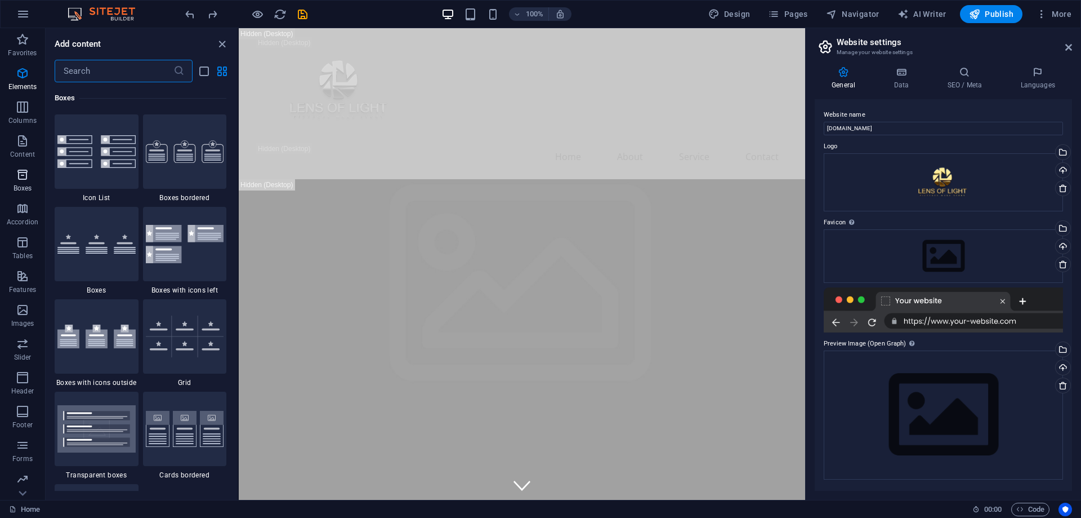
scroll to position [3107, 0]
click at [187, 173] on div at bounding box center [185, 151] width 84 height 74
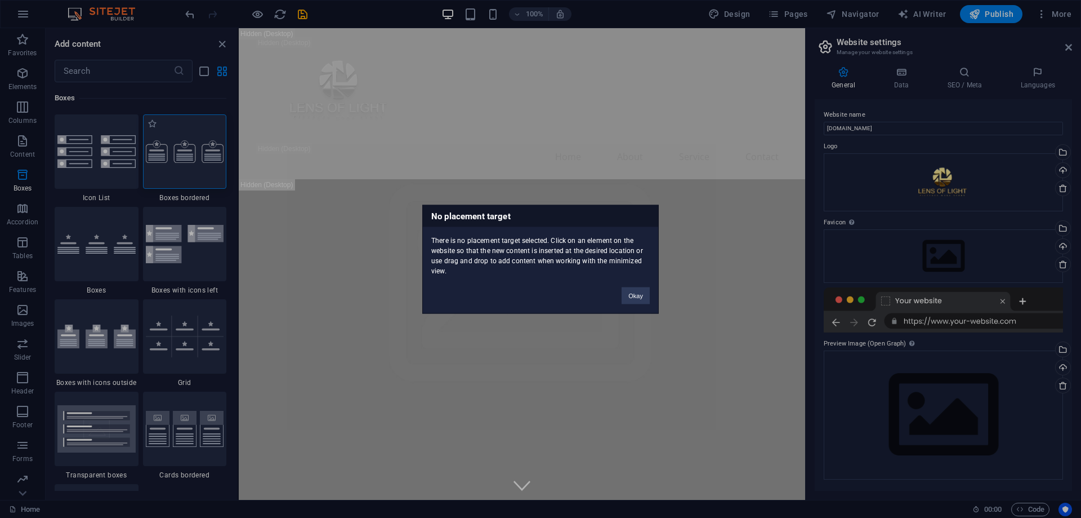
click at [187, 173] on div "No placement target There is no placement target selected. Click on an element …" at bounding box center [540, 259] width 1081 height 518
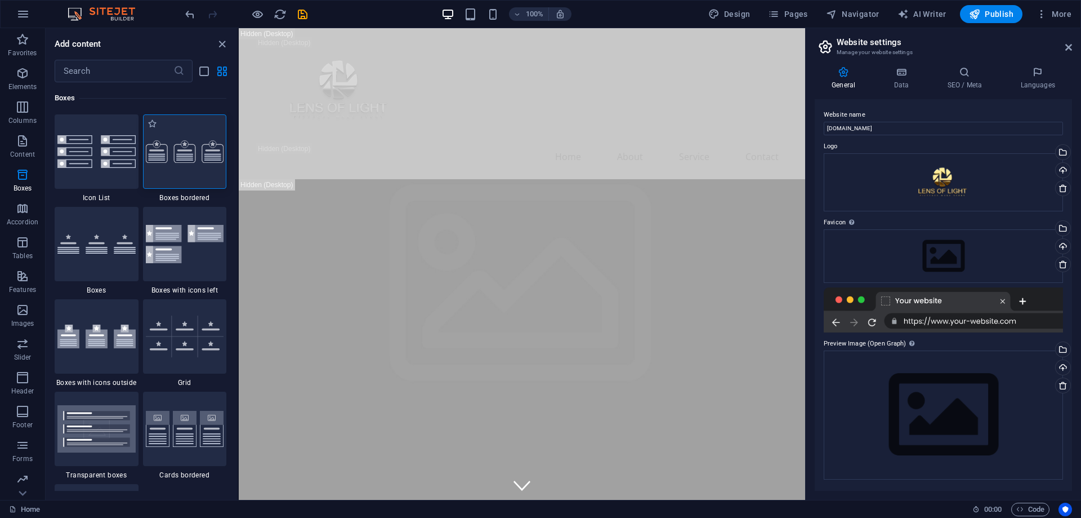
click at [187, 173] on div at bounding box center [185, 151] width 84 height 74
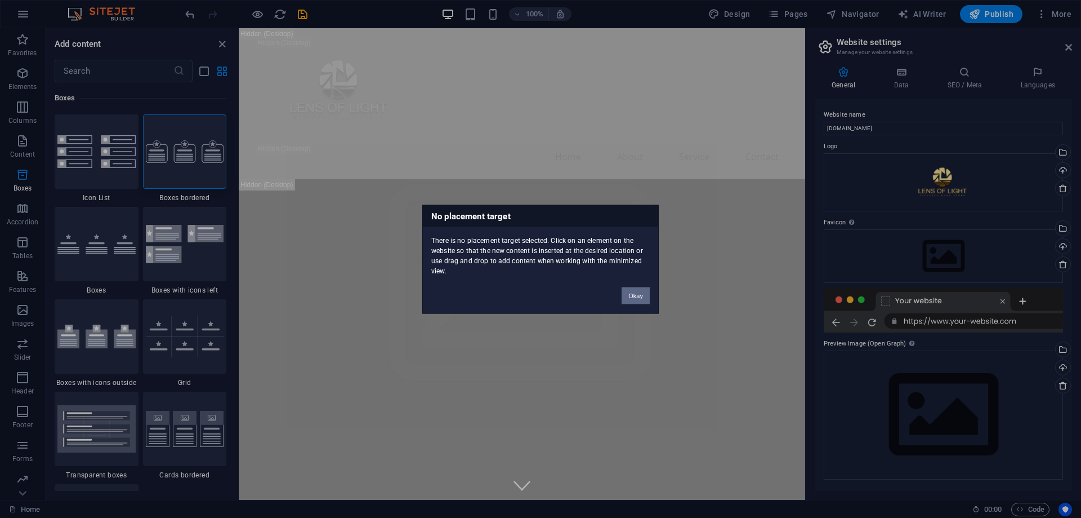
click at [639, 296] on button "Okay" at bounding box center [636, 295] width 28 height 17
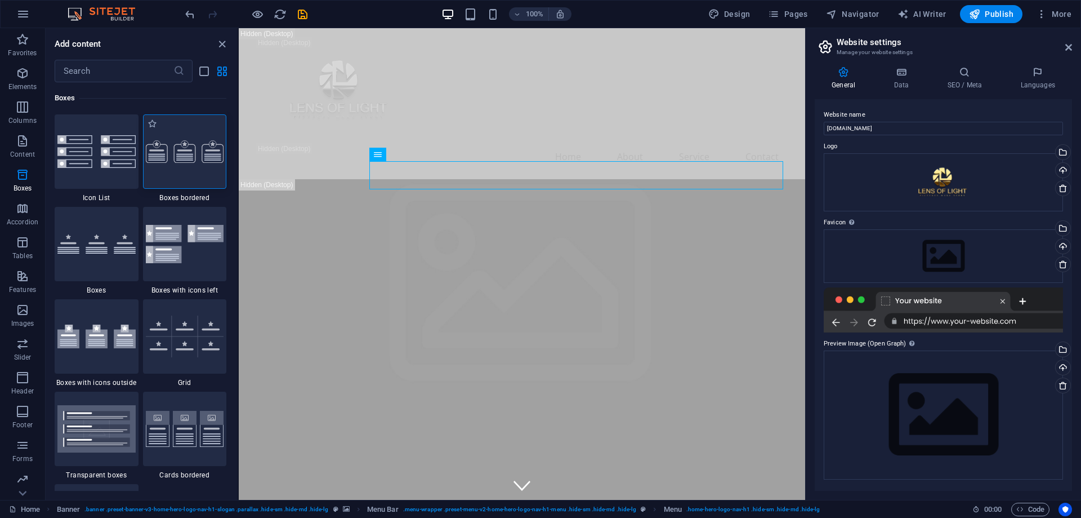
click at [197, 154] on img at bounding box center [185, 151] width 78 height 23
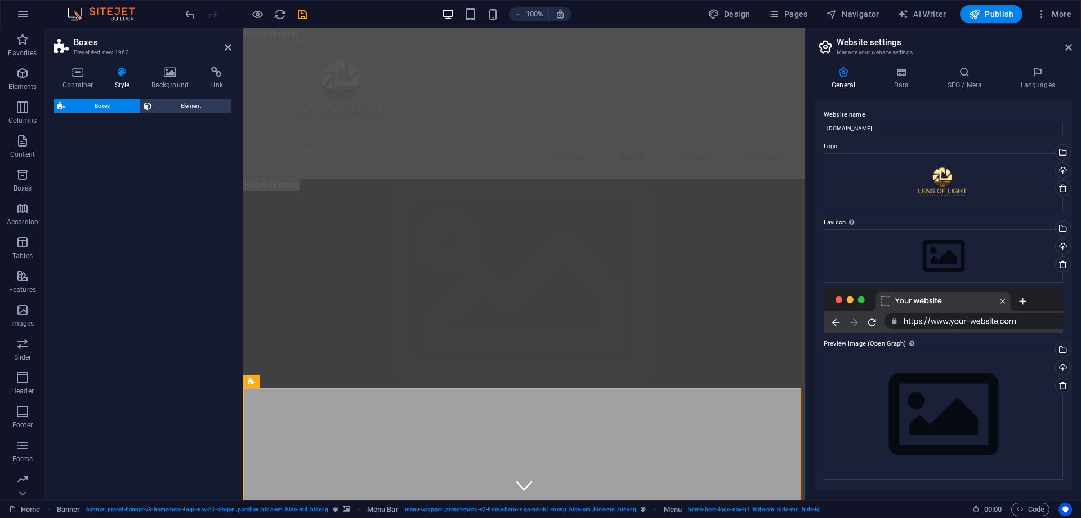
select select "rem"
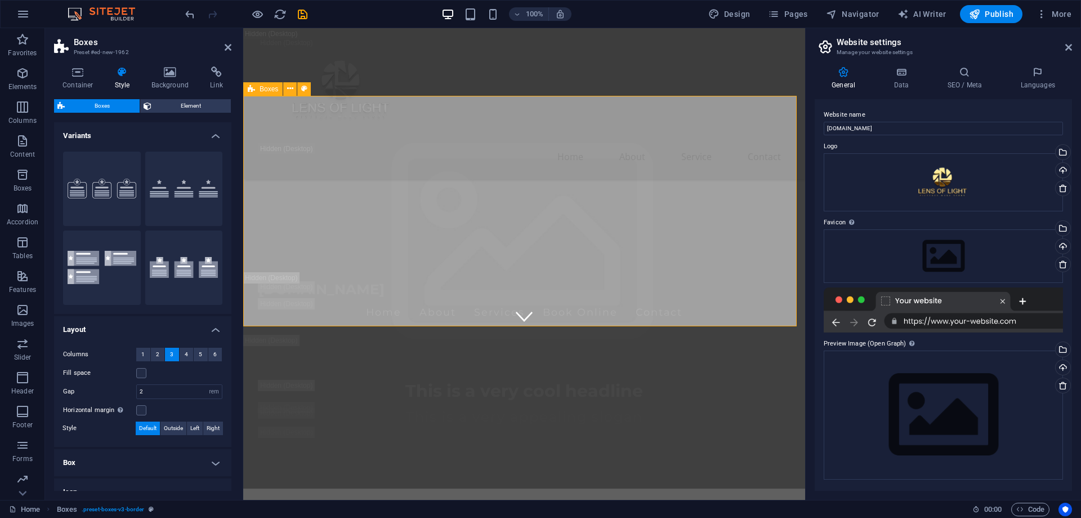
scroll to position [113, 0]
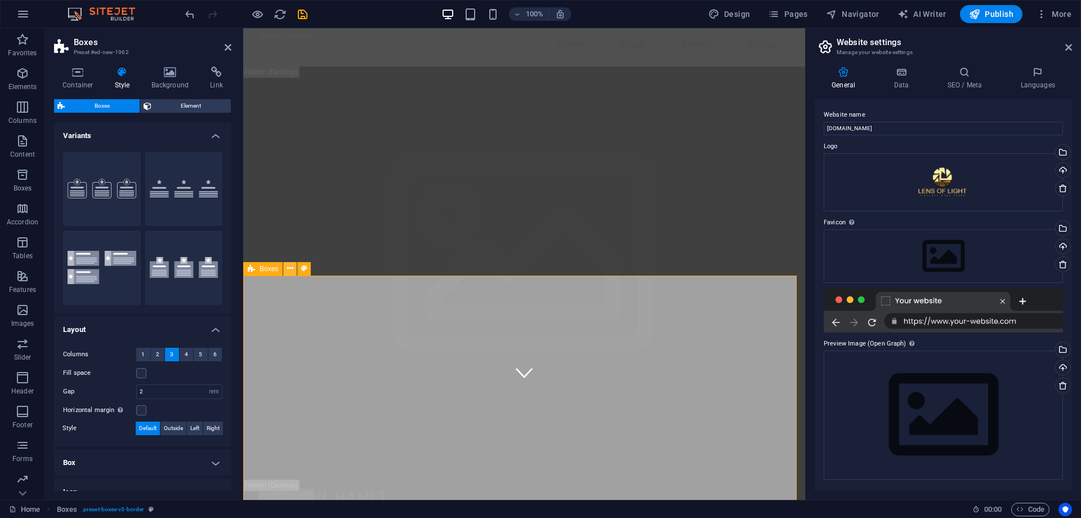
click at [287, 270] on icon at bounding box center [290, 268] width 6 height 12
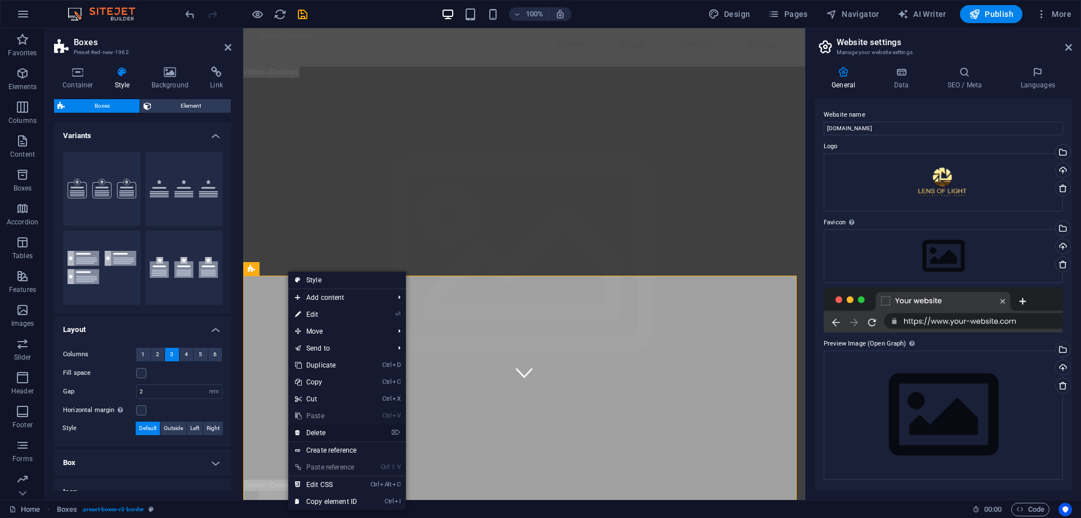
click at [329, 429] on link "⌦ Delete" at bounding box center [325, 432] width 75 height 17
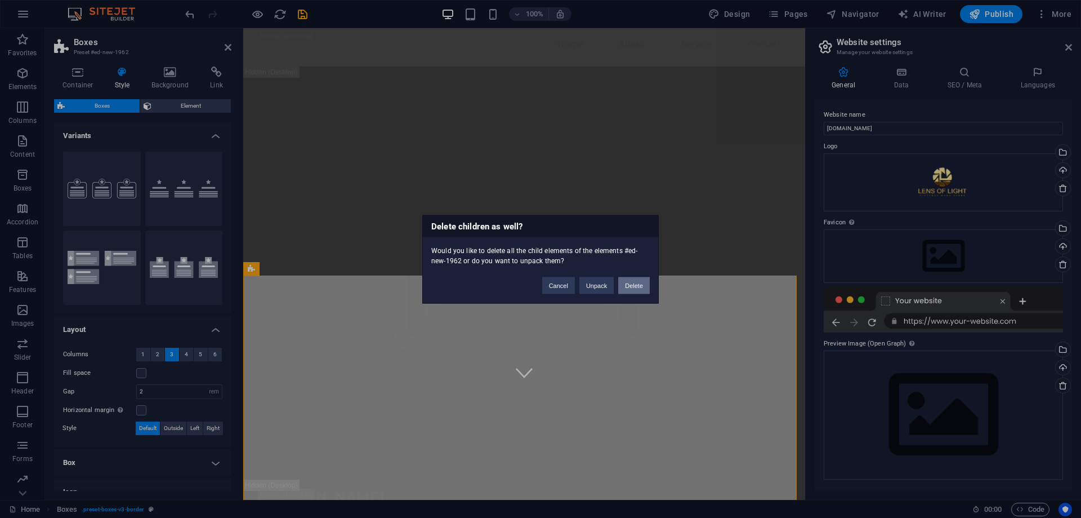
click at [636, 283] on button "Delete" at bounding box center [634, 285] width 32 height 17
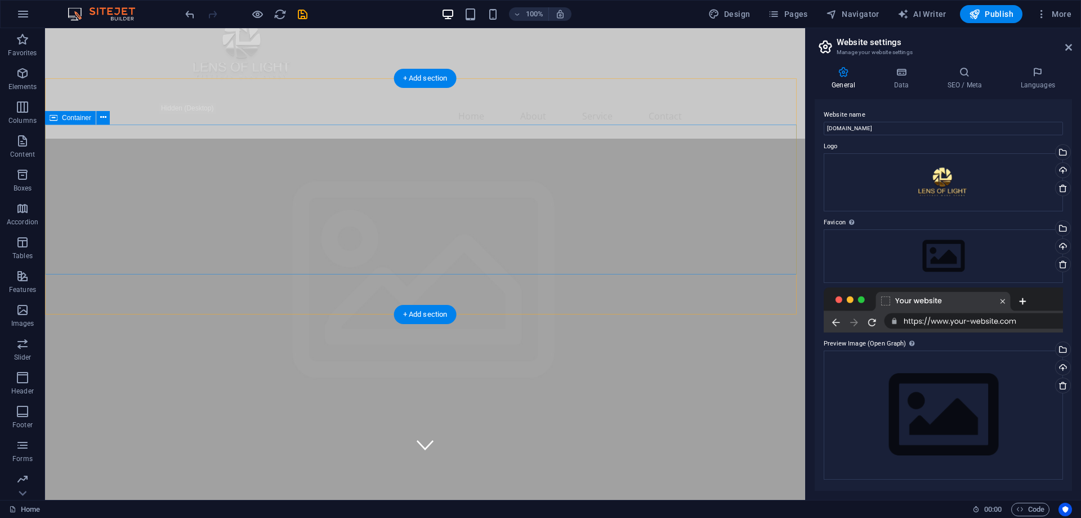
scroll to position [0, 0]
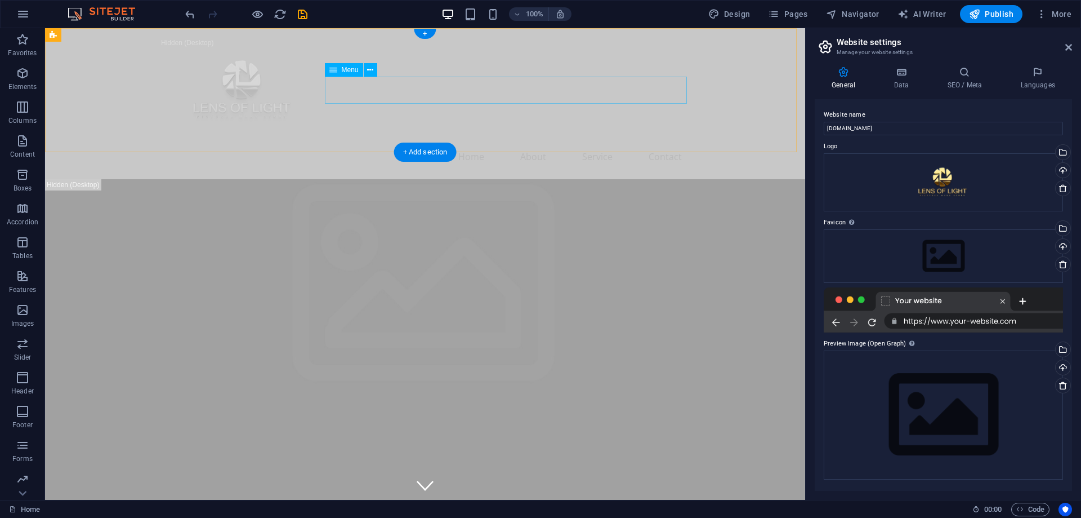
click at [411, 143] on nav "Home About Service Contact" at bounding box center [425, 156] width 532 height 27
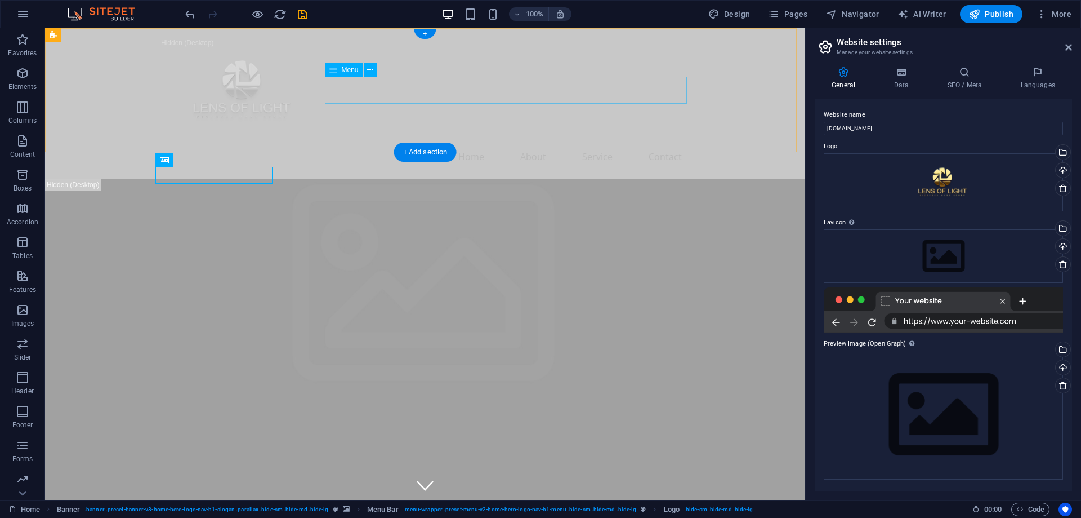
click at [543, 143] on nav "Home About Service Contact" at bounding box center [425, 156] width 532 height 27
click at [381, 74] on div "Home About Service Contact" at bounding box center [425, 103] width 760 height 151
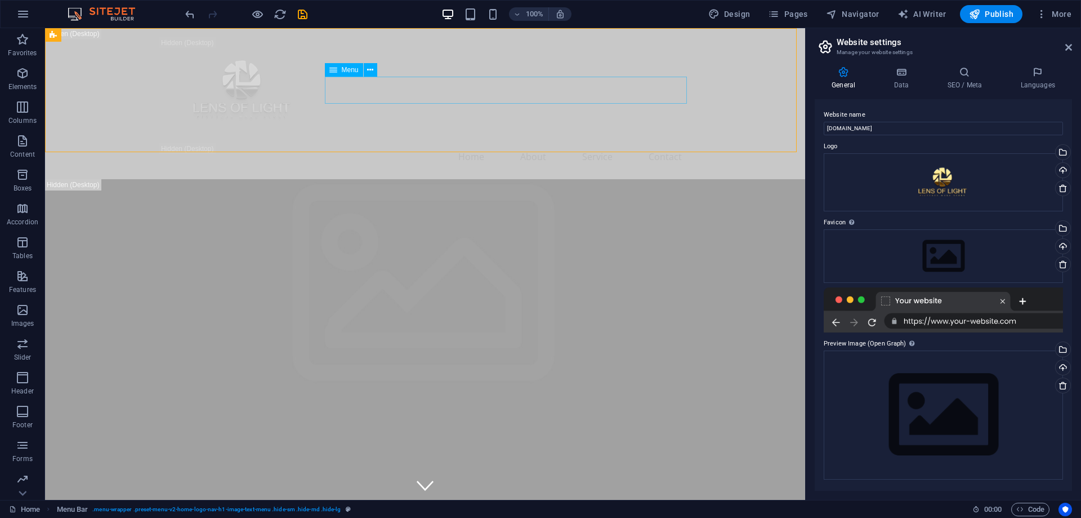
click at [349, 69] on span "Menu" at bounding box center [350, 69] width 17 height 7
click at [349, 143] on nav "Home About Service Contact" at bounding box center [425, 156] width 532 height 27
click at [349, 74] on div "Menu" at bounding box center [344, 70] width 38 height 14
click at [348, 69] on span "Menu" at bounding box center [350, 69] width 17 height 7
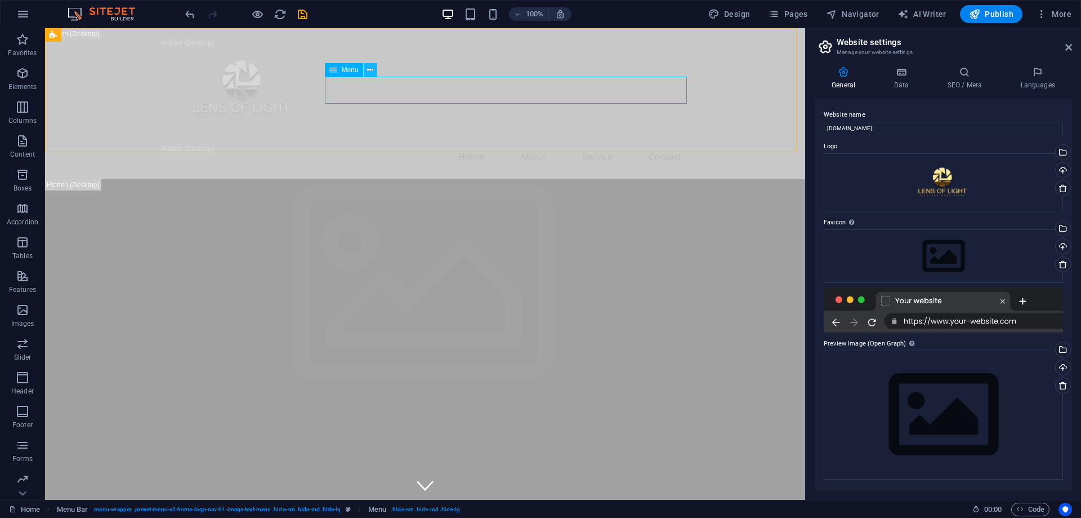
click at [368, 68] on icon at bounding box center [370, 70] width 6 height 12
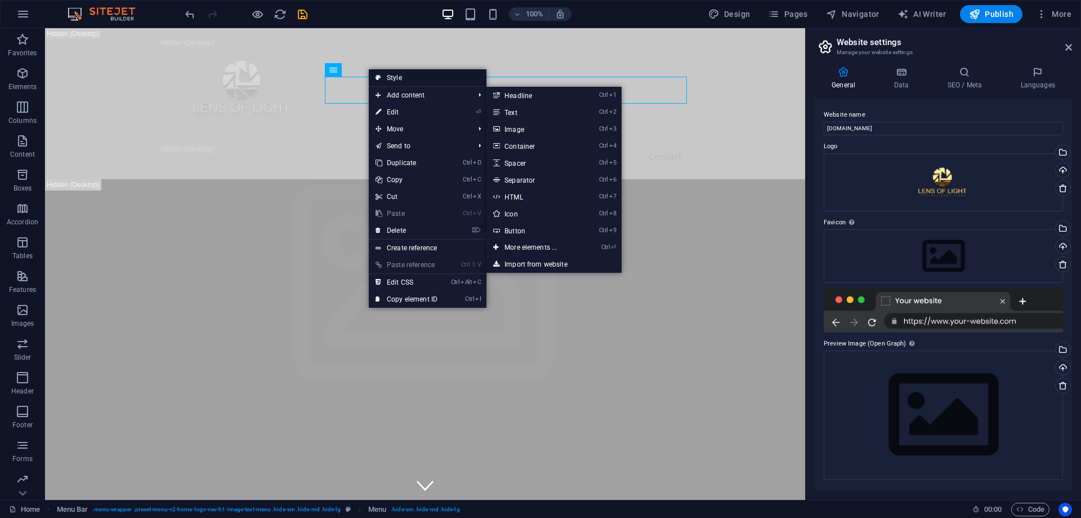
click at [415, 77] on link "Style" at bounding box center [428, 77] width 118 height 17
select select "rem"
select select "preset-menu-v2-home-logo-nav-h1-image-text-menu"
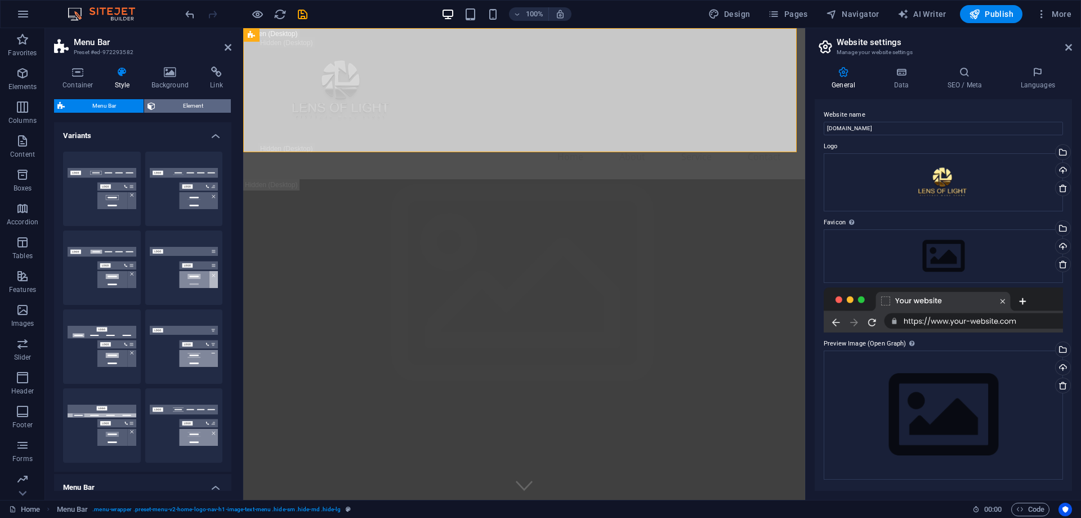
click at [193, 102] on span "Element" at bounding box center [193, 106] width 69 height 14
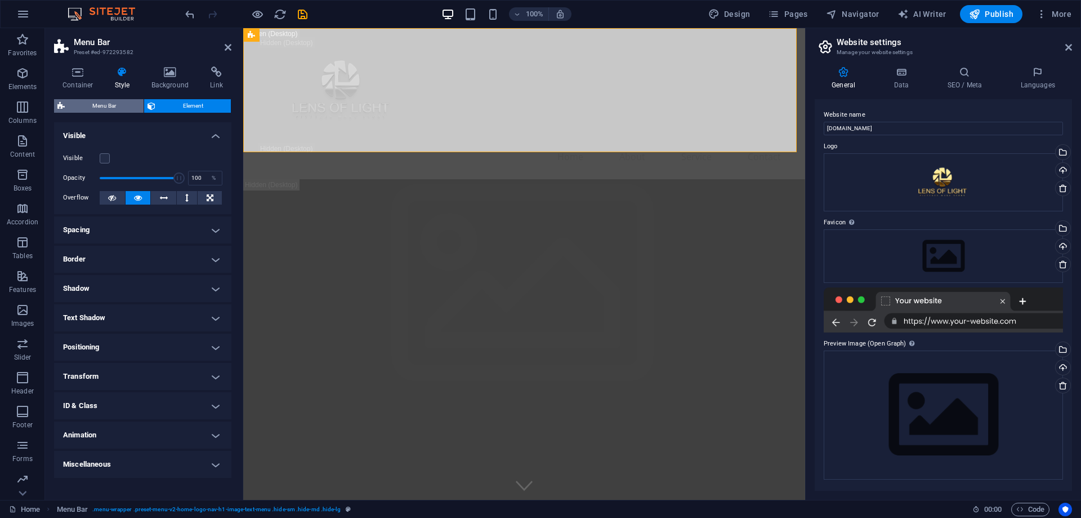
click at [100, 103] on span "Menu Bar" at bounding box center [104, 106] width 72 height 14
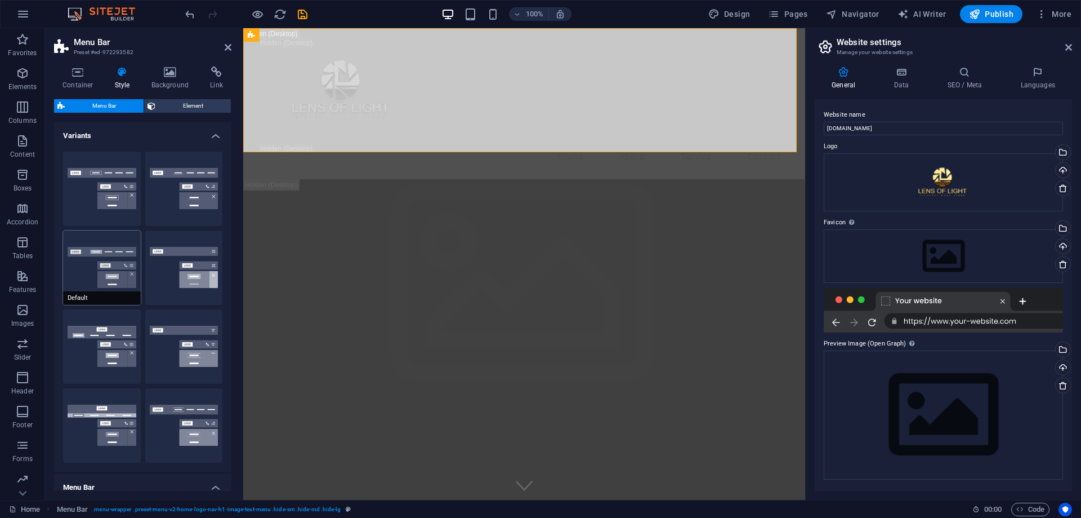
click at [95, 264] on button "Default" at bounding box center [102, 267] width 78 height 74
click at [586, 143] on nav "Home About Service Contact" at bounding box center [525, 156] width 532 height 27
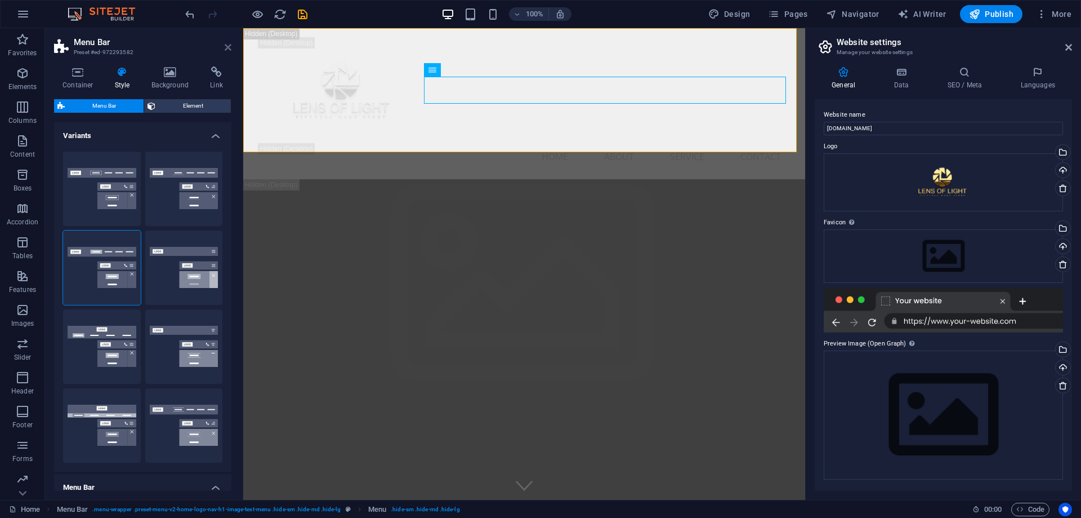
click at [229, 46] on icon at bounding box center [228, 47] width 7 height 9
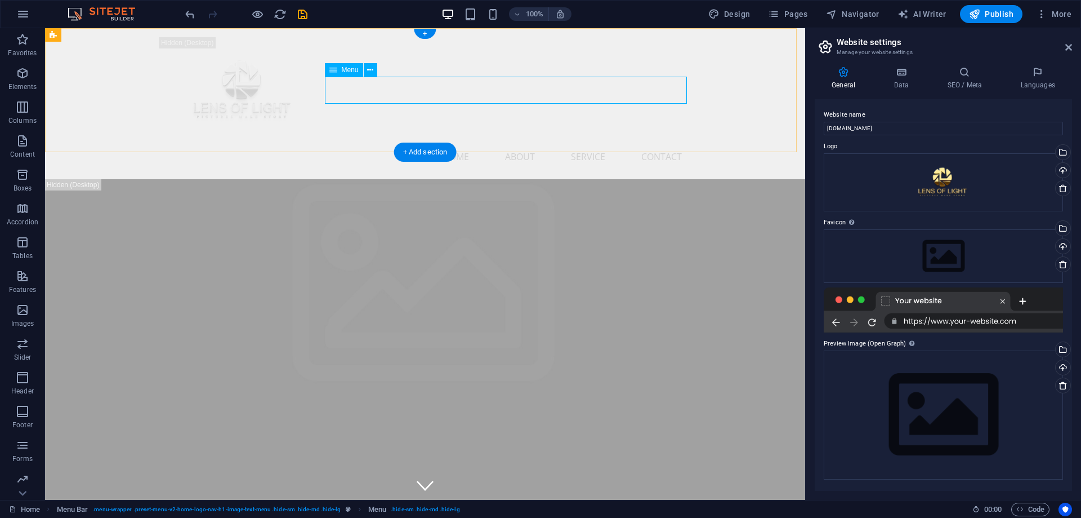
click at [451, 143] on nav "Home About Service Contact" at bounding box center [425, 156] width 532 height 27
select select
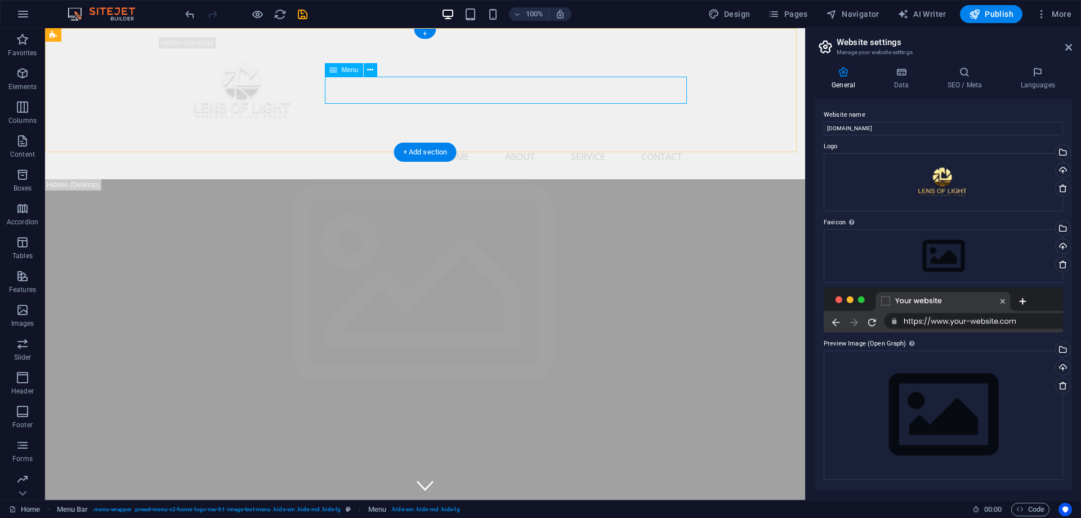
select select
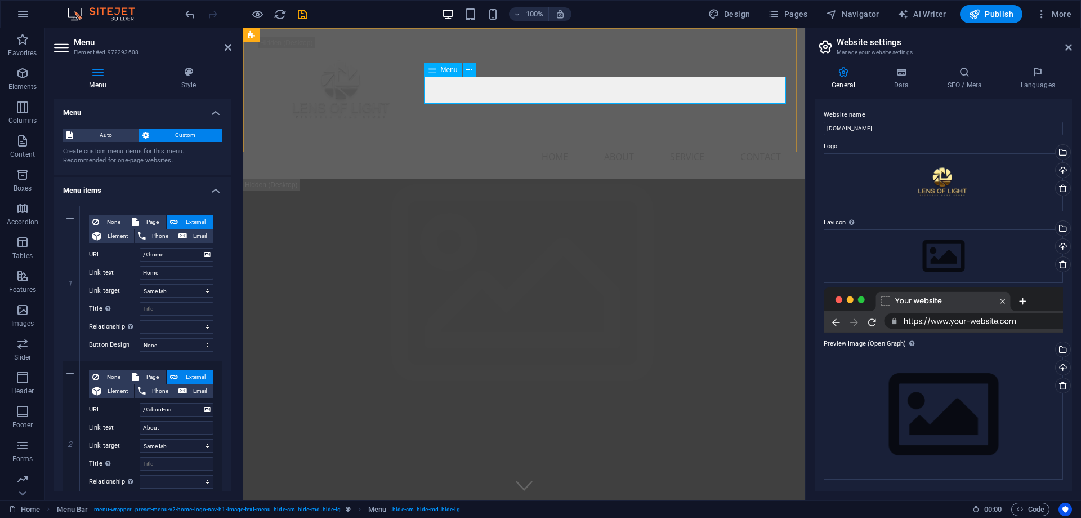
click at [475, 143] on nav "Home About Service Contact" at bounding box center [525, 156] width 532 height 27
click at [170, 309] on input "Title Additional link description, should not be the same as the link text. The…" at bounding box center [177, 309] width 74 height 14
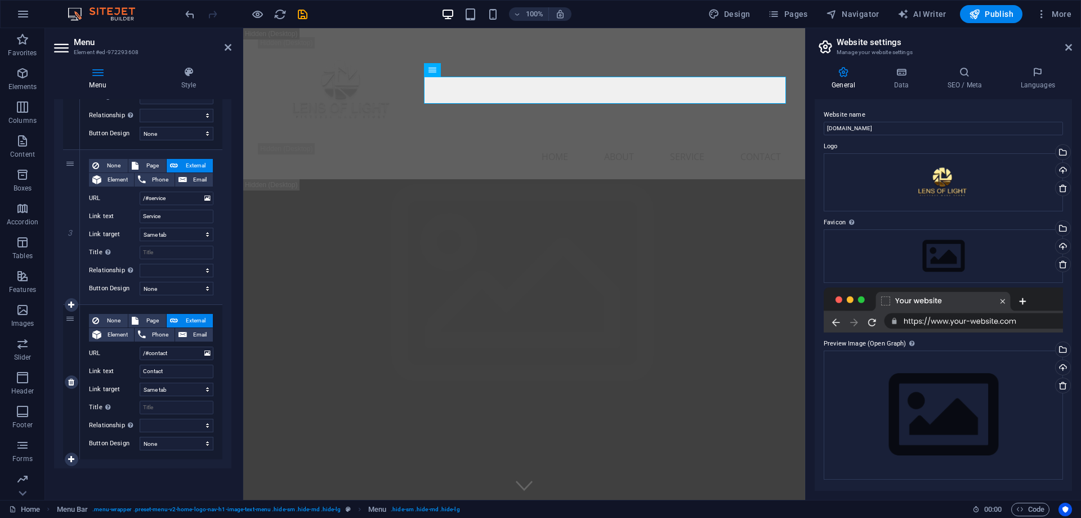
scroll to position [310, 0]
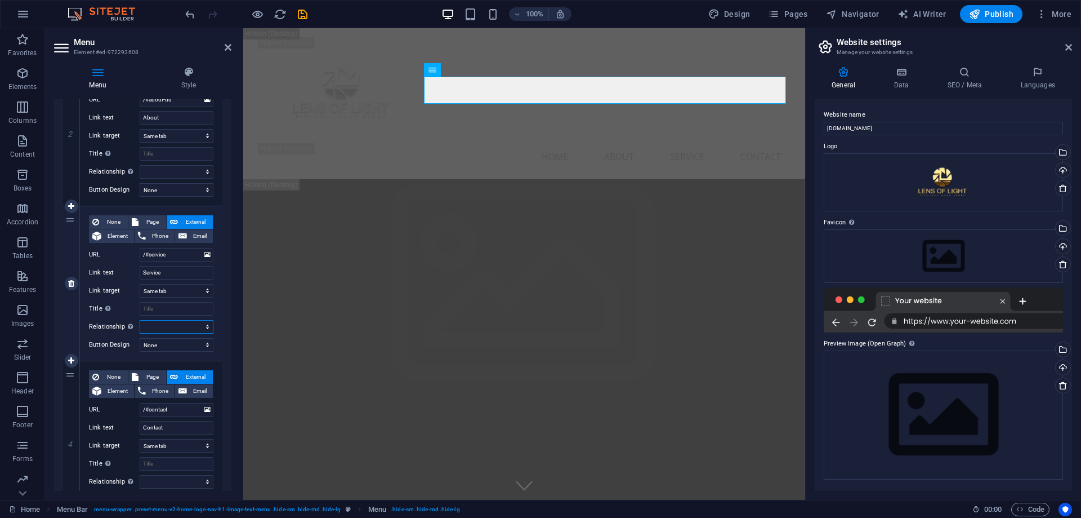
click at [207, 326] on select "alternate author bookmark external help license next nofollow noreferrer noopen…" at bounding box center [177, 327] width 74 height 14
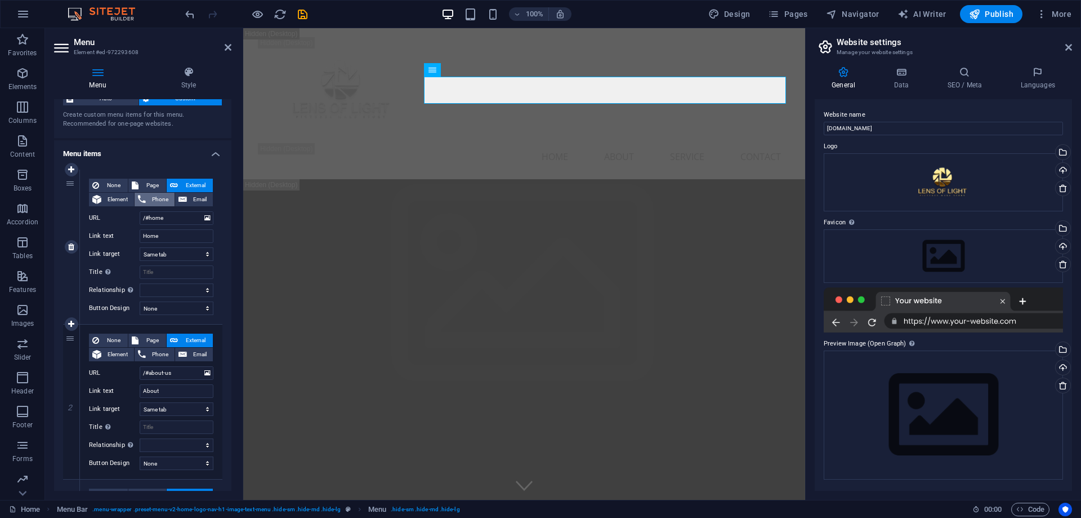
scroll to position [0, 0]
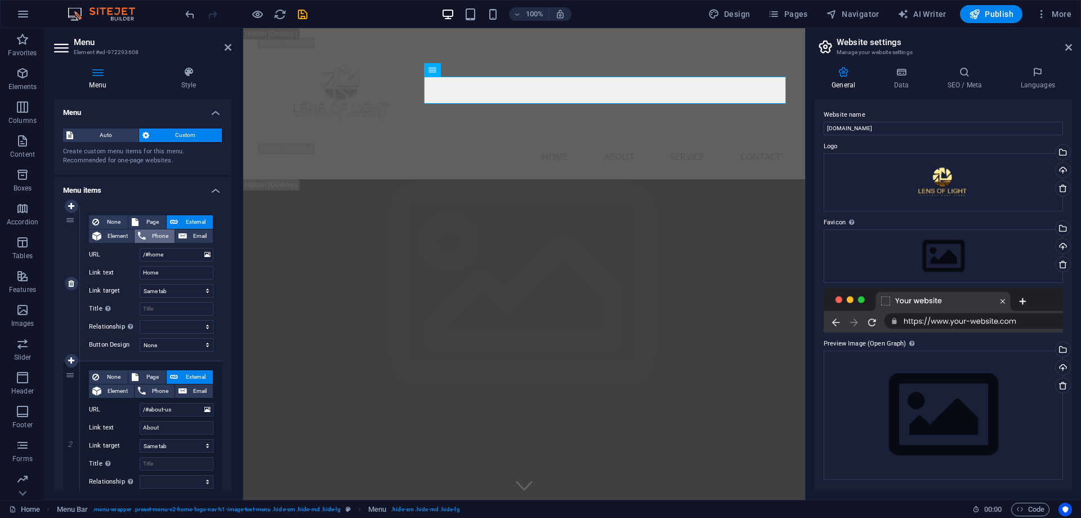
click at [159, 232] on span "Phone" at bounding box center [160, 236] width 22 height 14
select select
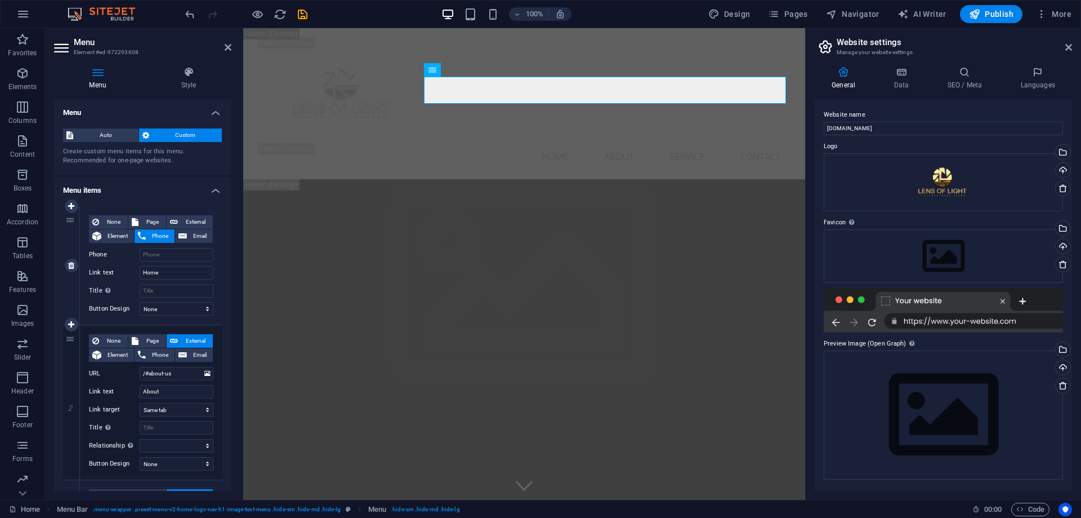
click at [159, 232] on span "Phone" at bounding box center [160, 236] width 22 height 14
click at [125, 236] on span "Element" at bounding box center [118, 236] width 26 height 14
select select
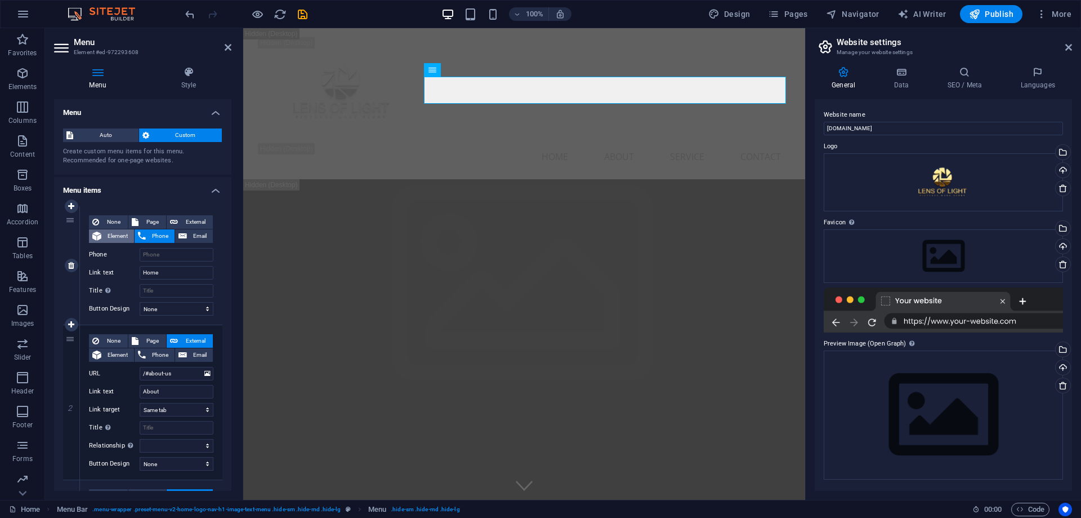
select select
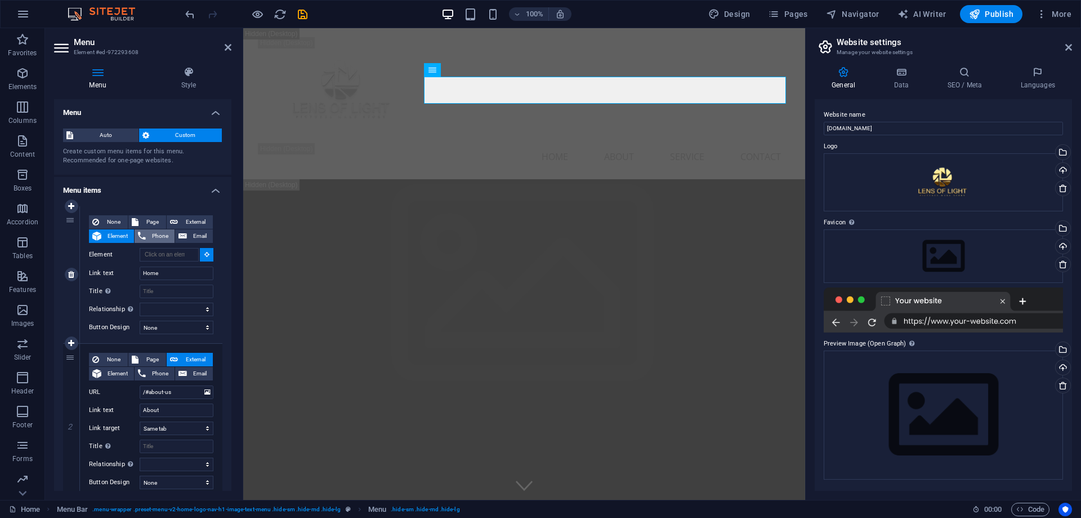
click at [153, 236] on span "Phone" at bounding box center [160, 236] width 22 height 14
select select
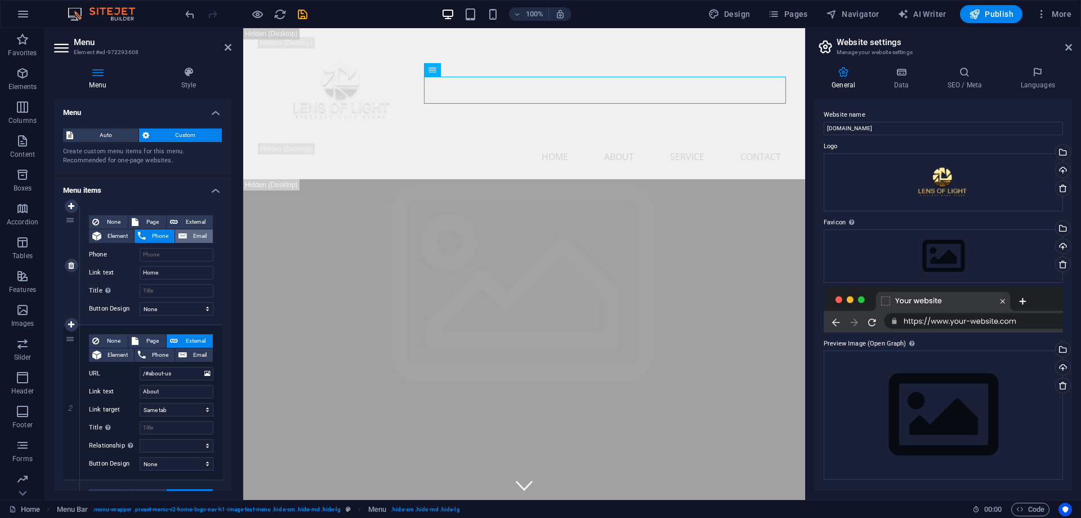
click at [191, 238] on span "Email" at bounding box center [199, 236] width 19 height 14
select select
click at [121, 240] on span "Element" at bounding box center [118, 236] width 26 height 14
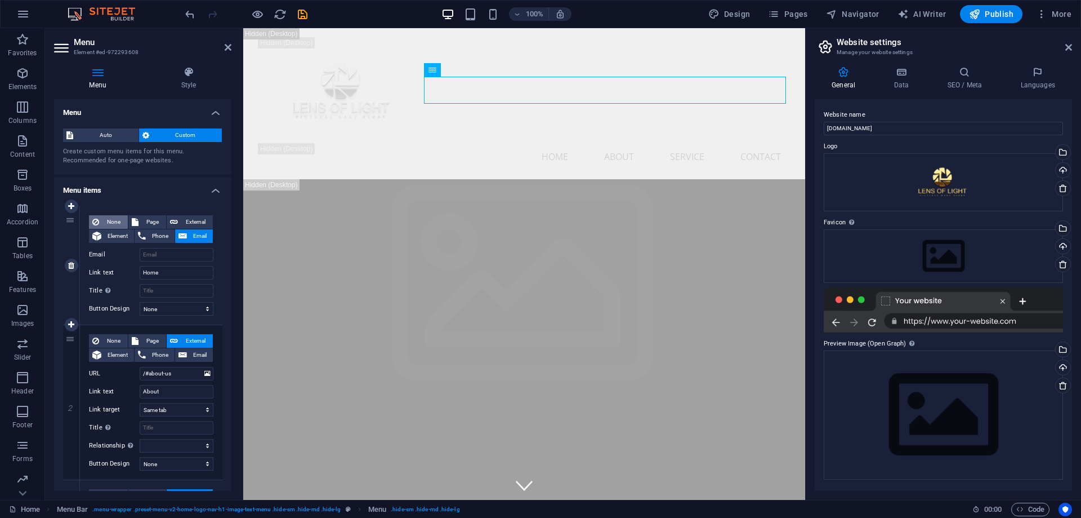
select select
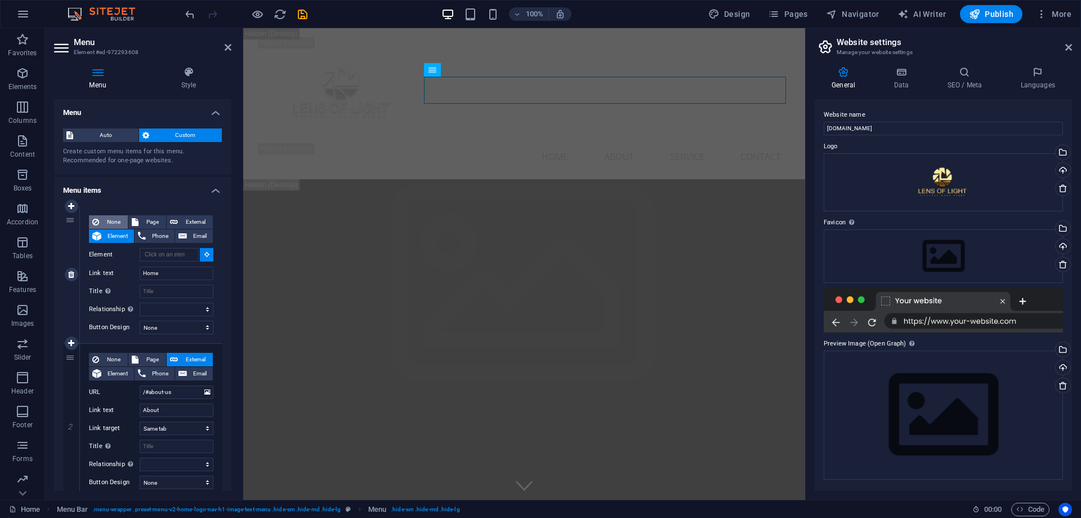
click at [116, 220] on span "None" at bounding box center [114, 222] width 22 height 14
select select
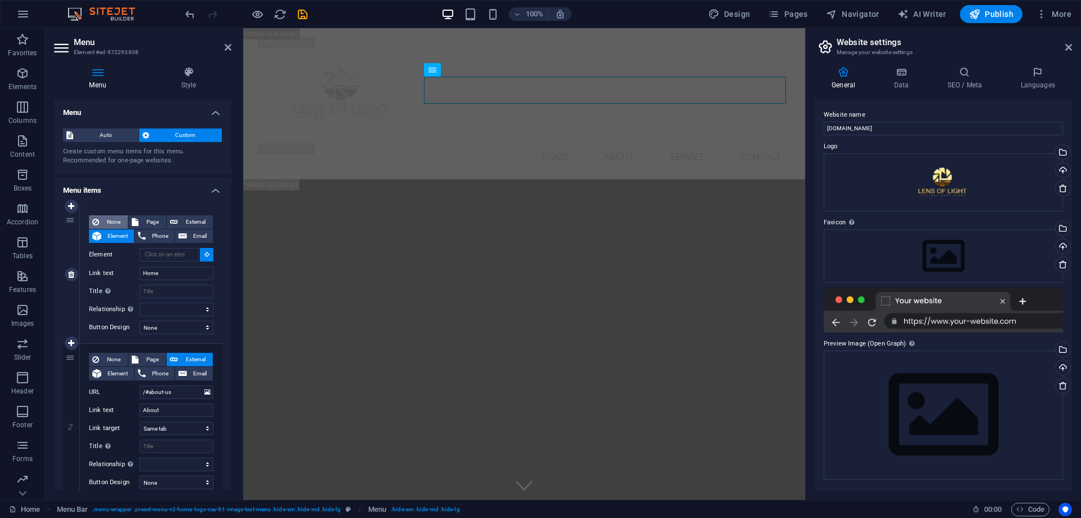
select select
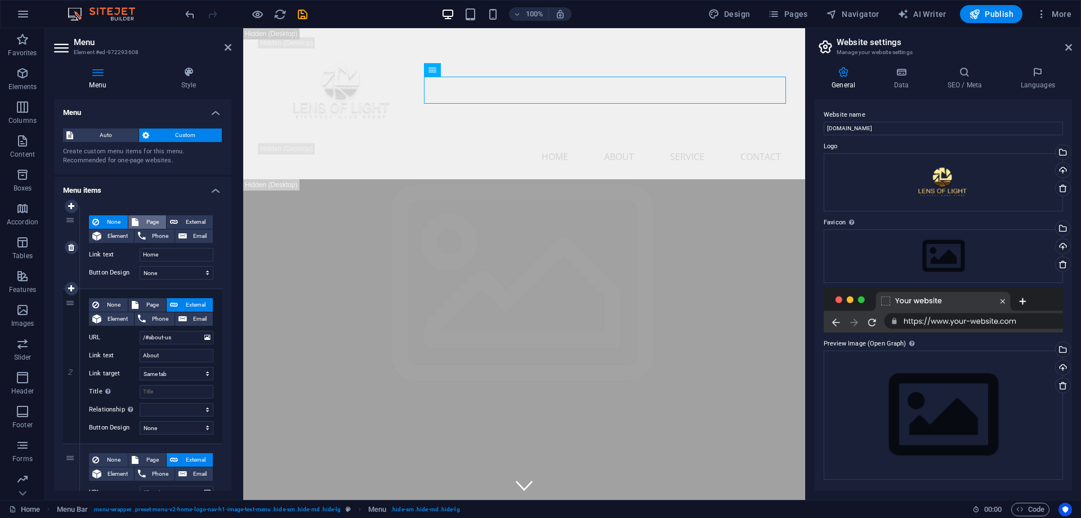
click at [139, 223] on button "Page" at bounding box center [147, 222] width 38 height 14
select select
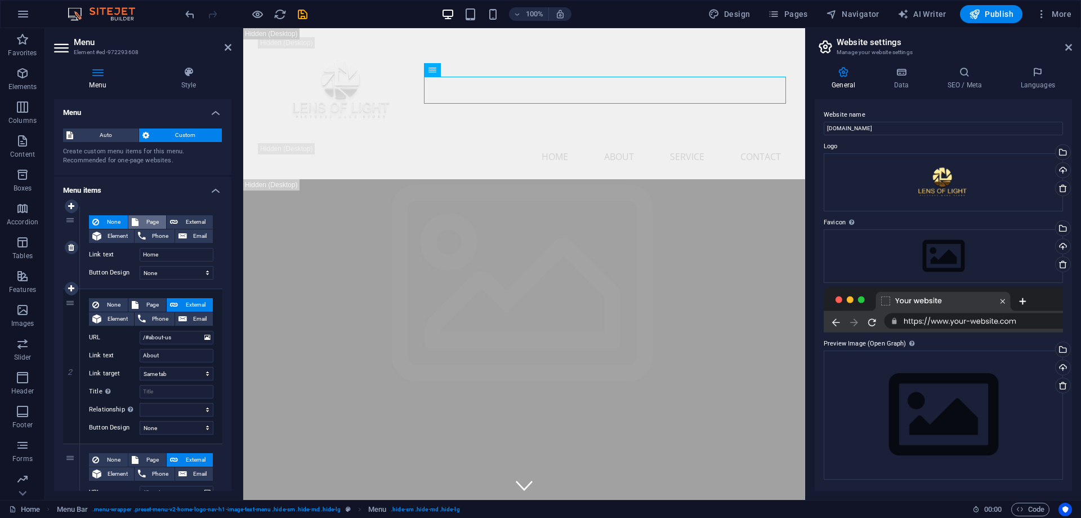
select select
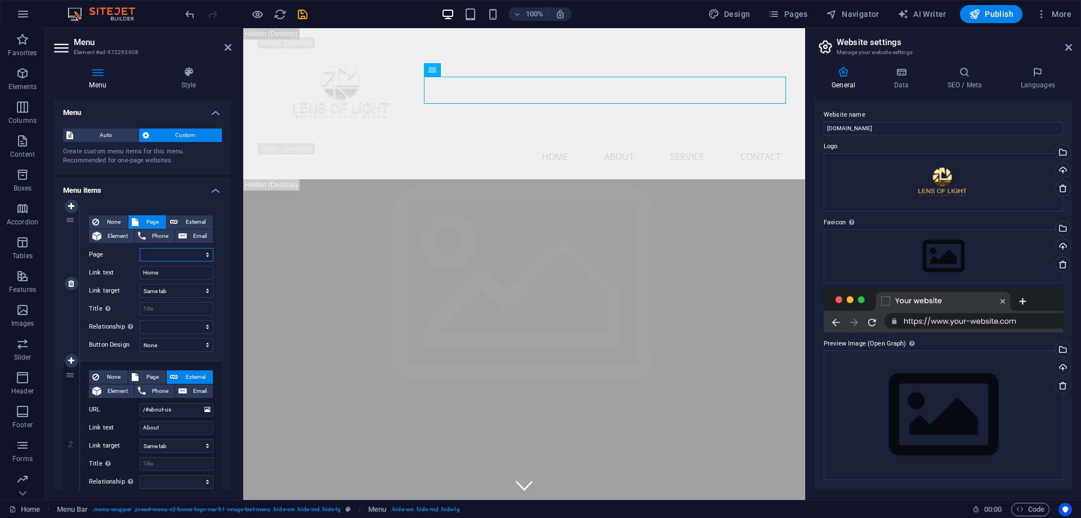
click at [175, 251] on select "Home Subpage Legal Notice Privacy" at bounding box center [177, 255] width 74 height 14
select select "0"
click at [140, 248] on select "Home Subpage Legal Notice Privacy" at bounding box center [177, 255] width 74 height 14
select select
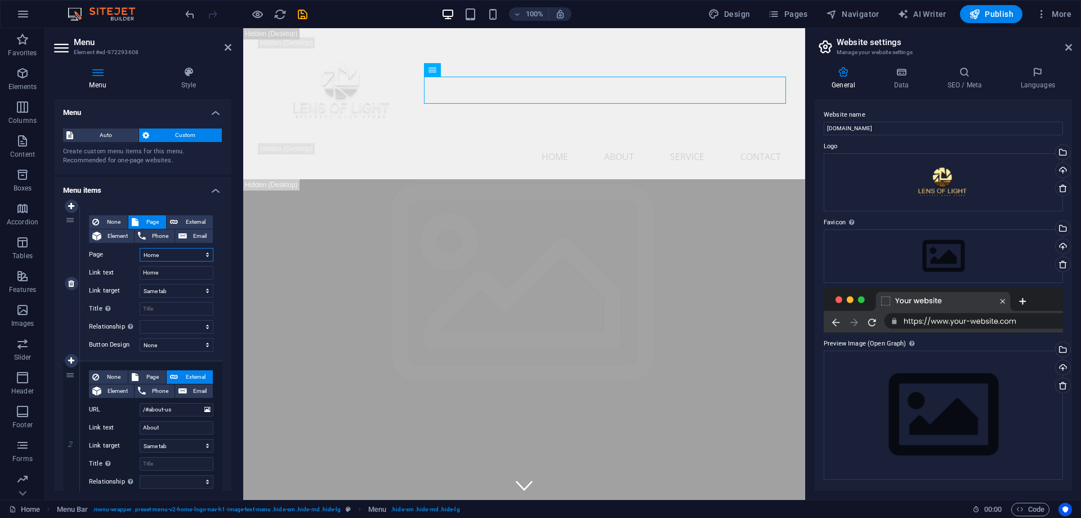
select select
click at [172, 275] on input "Home" at bounding box center [177, 273] width 74 height 14
click at [173, 290] on select "New tab Same tab Overlay" at bounding box center [177, 291] width 74 height 14
click at [140, 284] on select "New tab Same tab Overlay" at bounding box center [177, 291] width 74 height 14
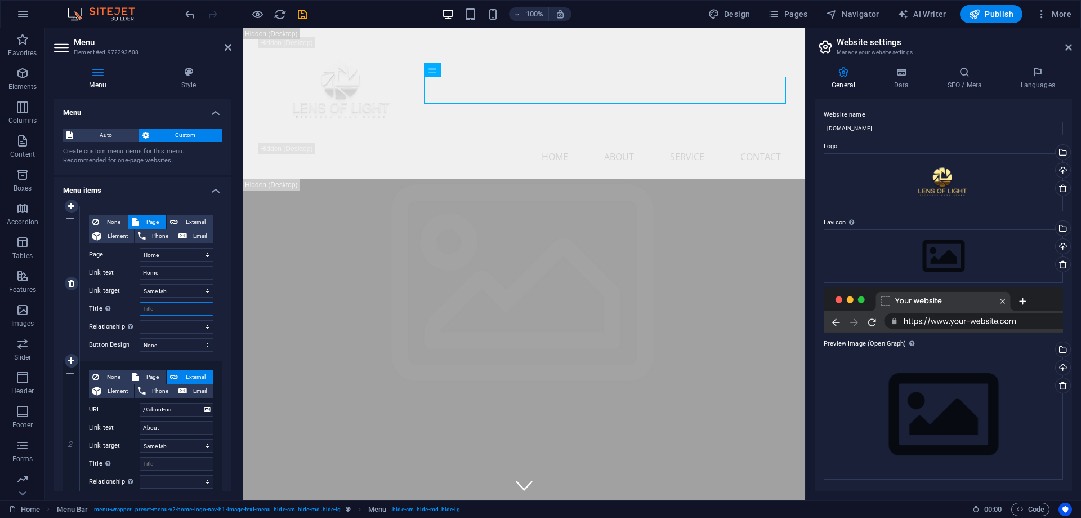
click at [160, 311] on input "Title Additional link description, should not be the same as the link text. The…" at bounding box center [177, 309] width 74 height 14
type input "h"
select select
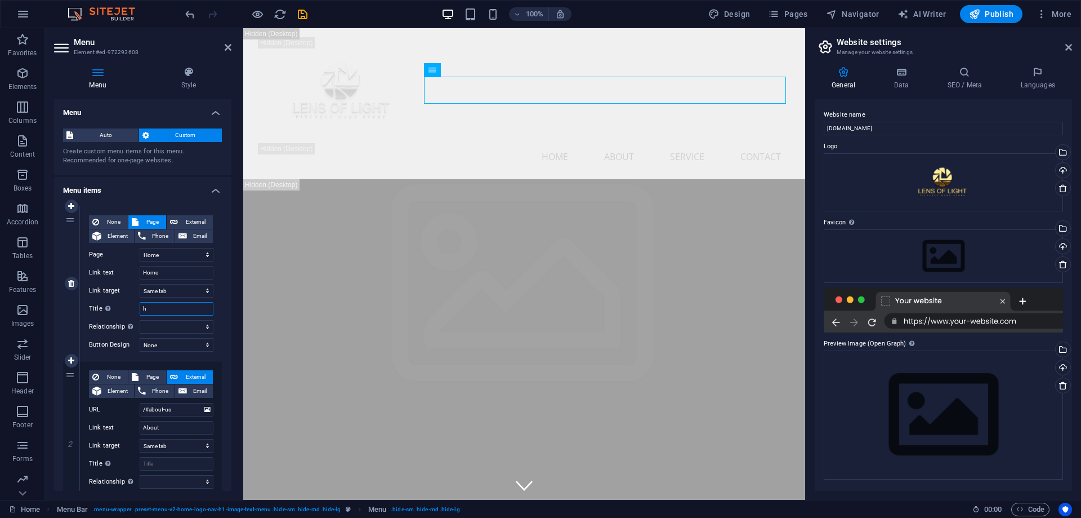
select select
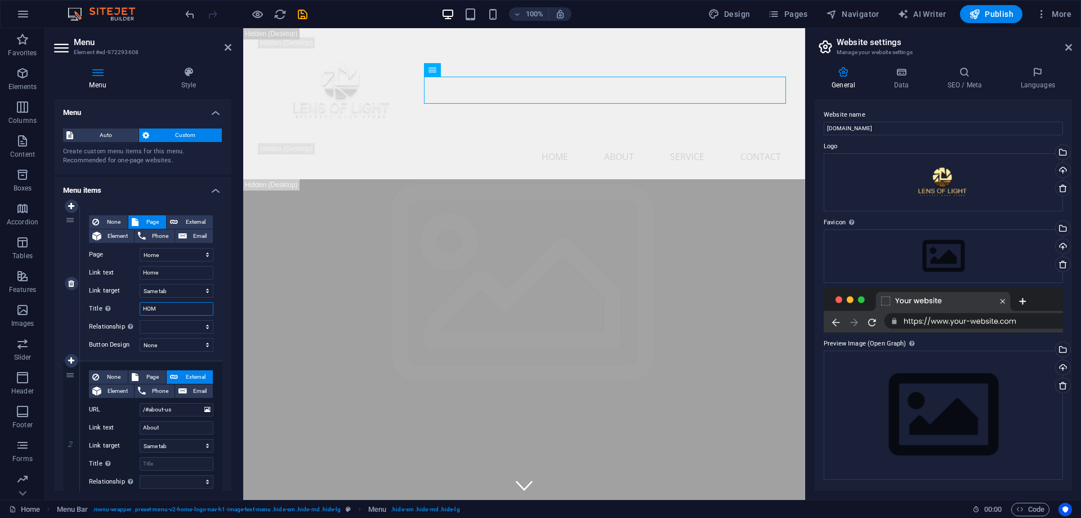
type input "HOME"
select select
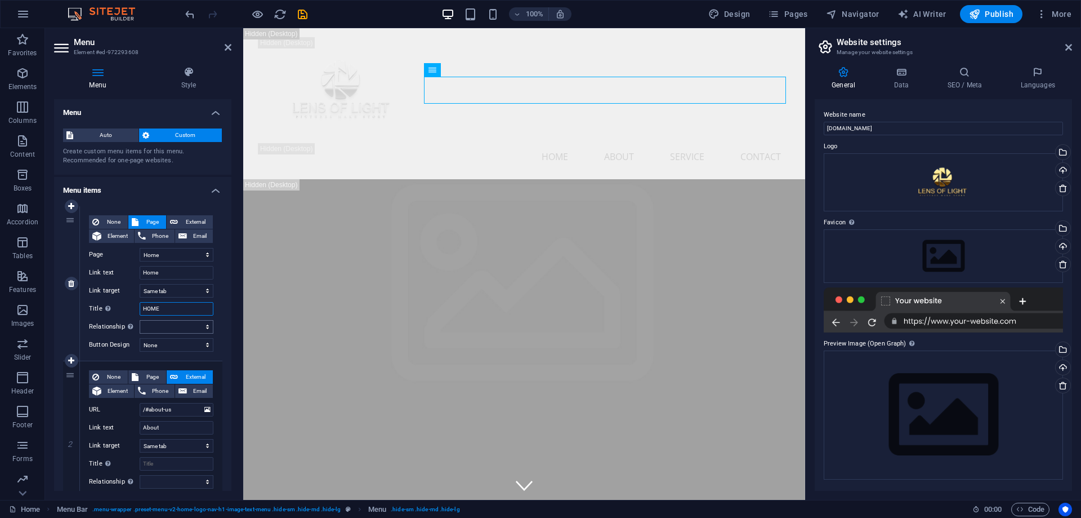
type input "HOME"
click at [171, 324] on select "alternate author bookmark external help license next nofollow noreferrer noopen…" at bounding box center [177, 327] width 74 height 14
click at [117, 206] on div "None Page External Element Phone Email Page Home Subpage Legal Notice Privacy E…" at bounding box center [151, 283] width 142 height 154
